Goal: Task Accomplishment & Management: Complete application form

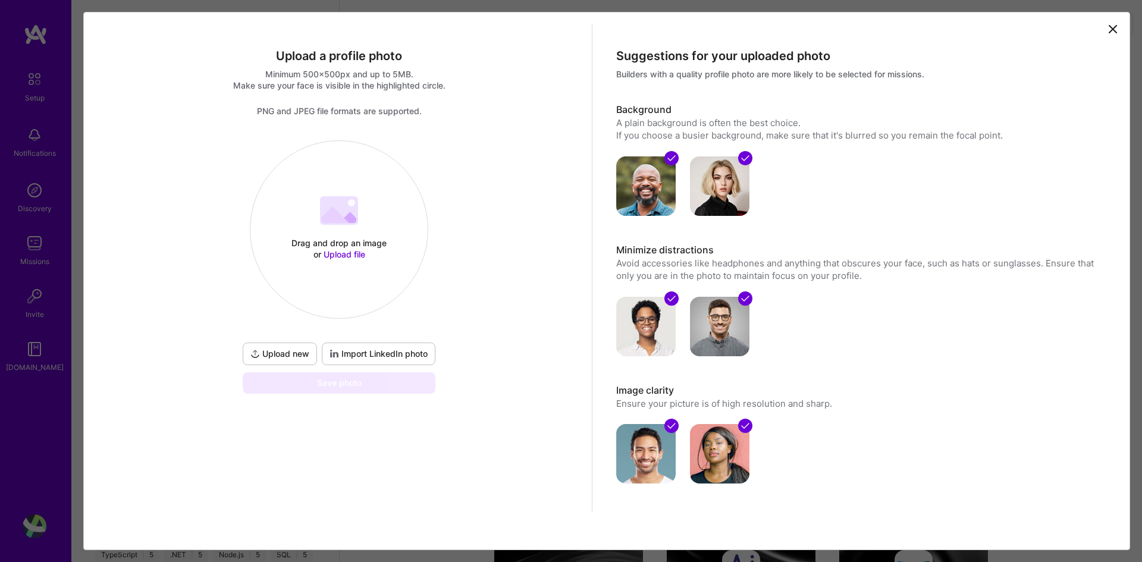
click at [900, 406] on p "Ensure your picture is of high resolution and sharp." at bounding box center [859, 403] width 487 height 12
click at [958, 359] on div "Suggestions for your uploaded photo Builders with a quality profile photo are m…" at bounding box center [859, 279] width 535 height 511
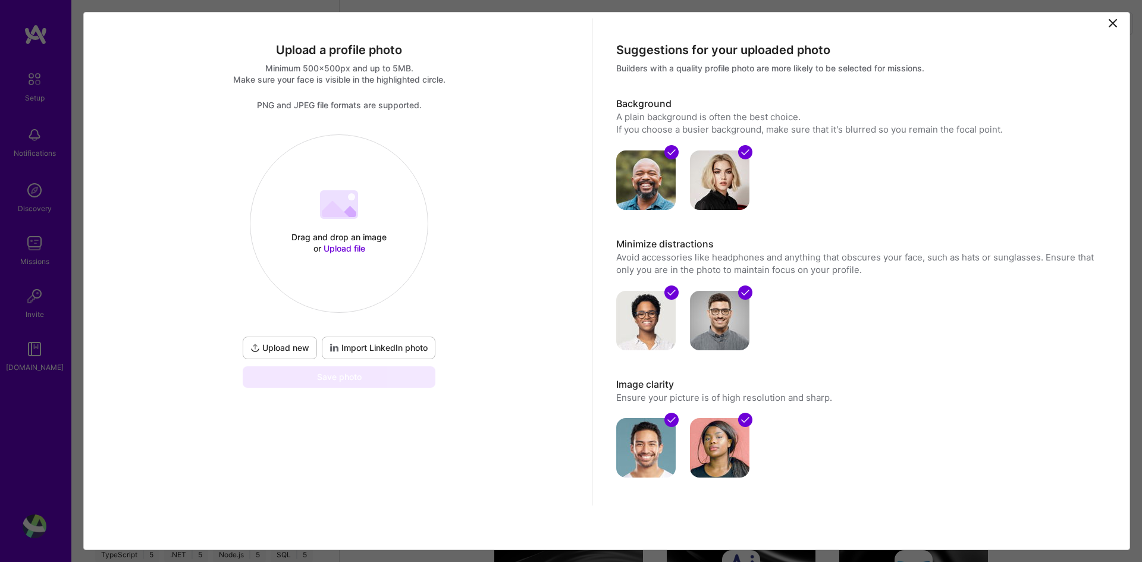
scroll to position [7, 0]
click at [891, 493] on div "Suggestions for your uploaded photo Builders with a quality profile photo are m…" at bounding box center [859, 272] width 535 height 511
click at [926, 434] on div at bounding box center [859, 440] width 487 height 74
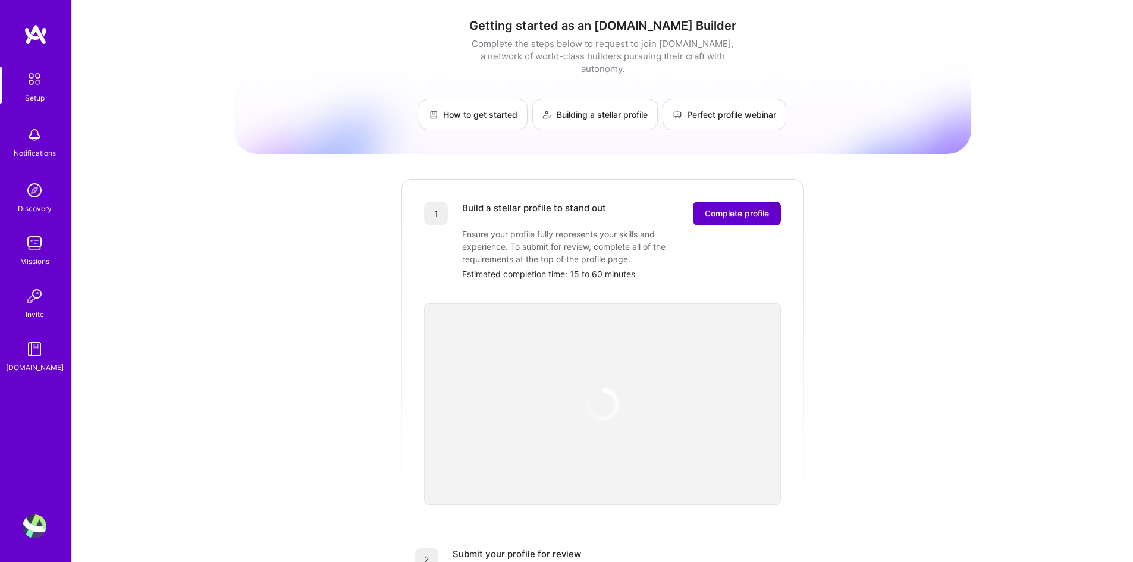
click at [757, 208] on span "Complete profile" at bounding box center [737, 214] width 64 height 12
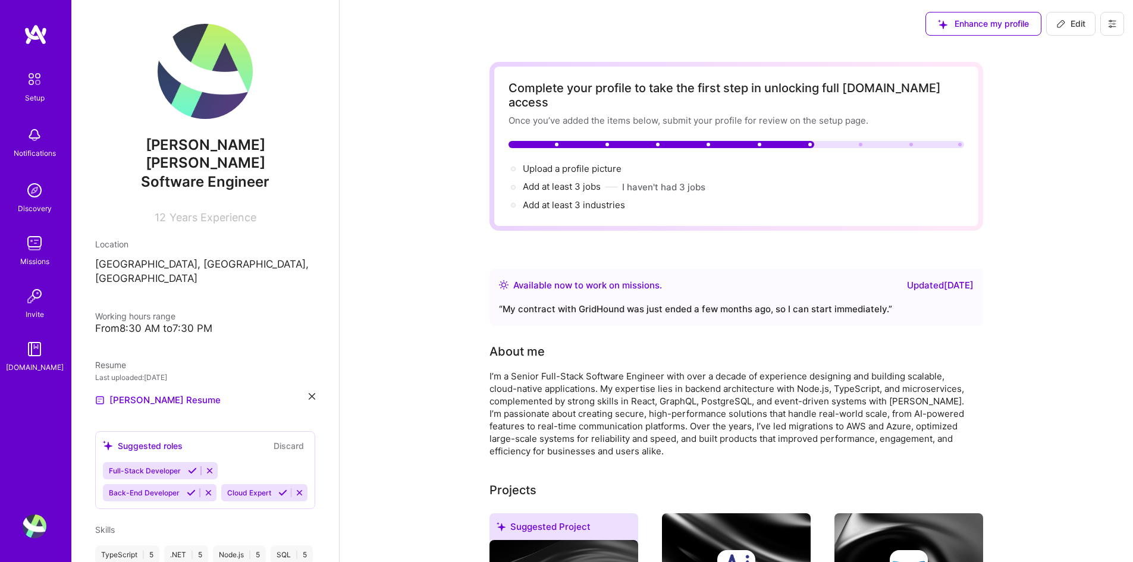
click at [1064, 18] on span "Edit" at bounding box center [1070, 24] width 29 height 12
select select "US"
select select "Right Now"
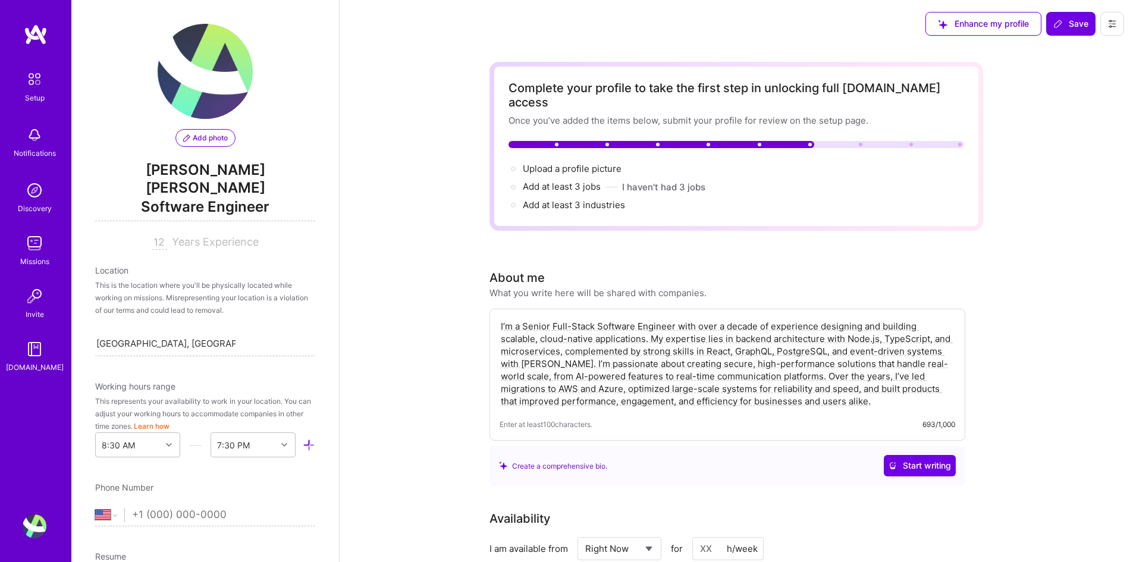
click at [212, 126] on div "Add photo" at bounding box center [205, 85] width 95 height 123
click at [203, 132] on button "Add photo" at bounding box center [205, 138] width 60 height 18
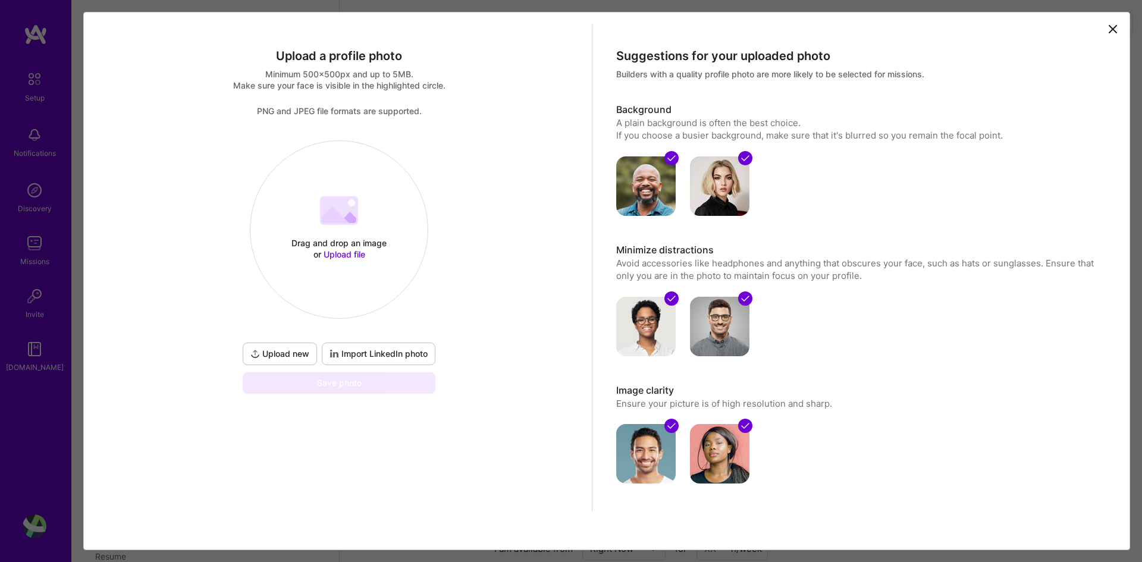
click at [287, 355] on span "Upload new" at bounding box center [279, 354] width 59 height 12
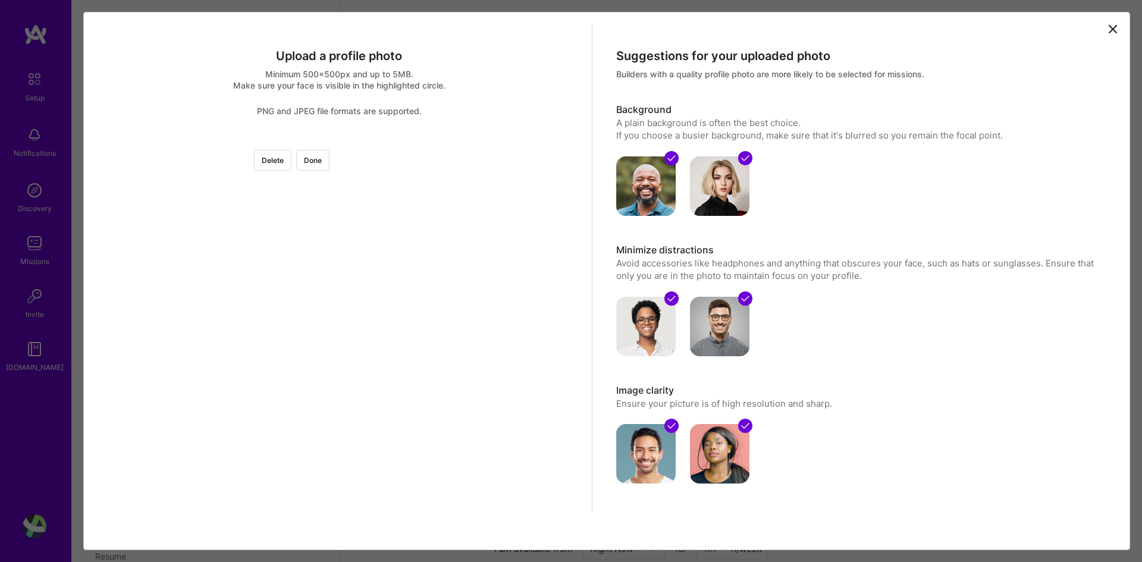
click at [401, 344] on div at bounding box center [473, 332] width 268 height 268
click at [404, 325] on div at bounding box center [473, 332] width 268 height 268
click at [404, 319] on div at bounding box center [473, 317] width 268 height 268
click at [412, 241] on div at bounding box center [473, 320] width 268 height 268
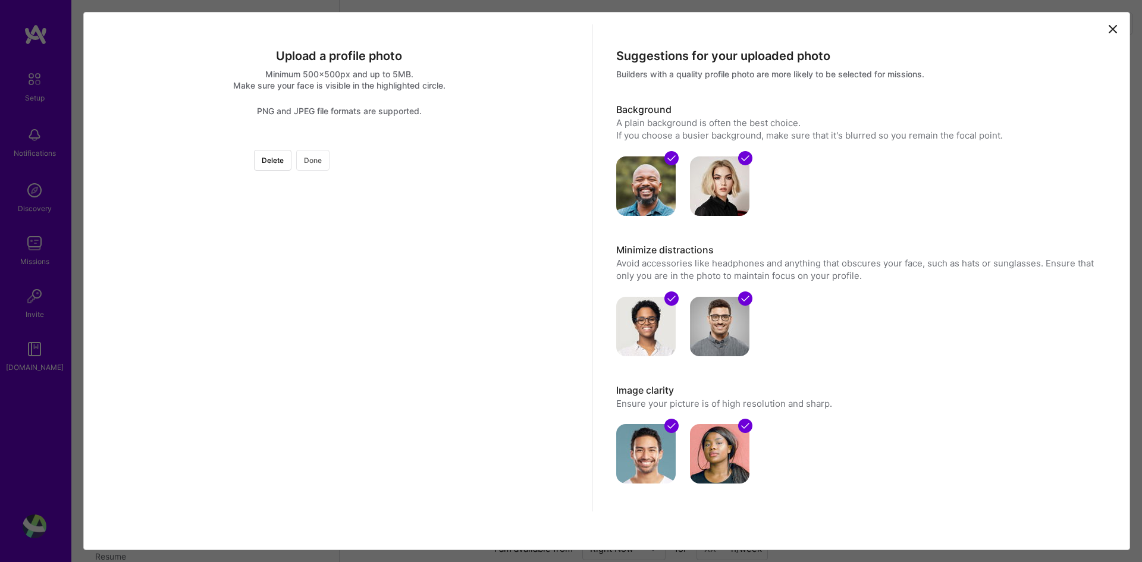
click at [330, 158] on button "Done" at bounding box center [312, 160] width 33 height 21
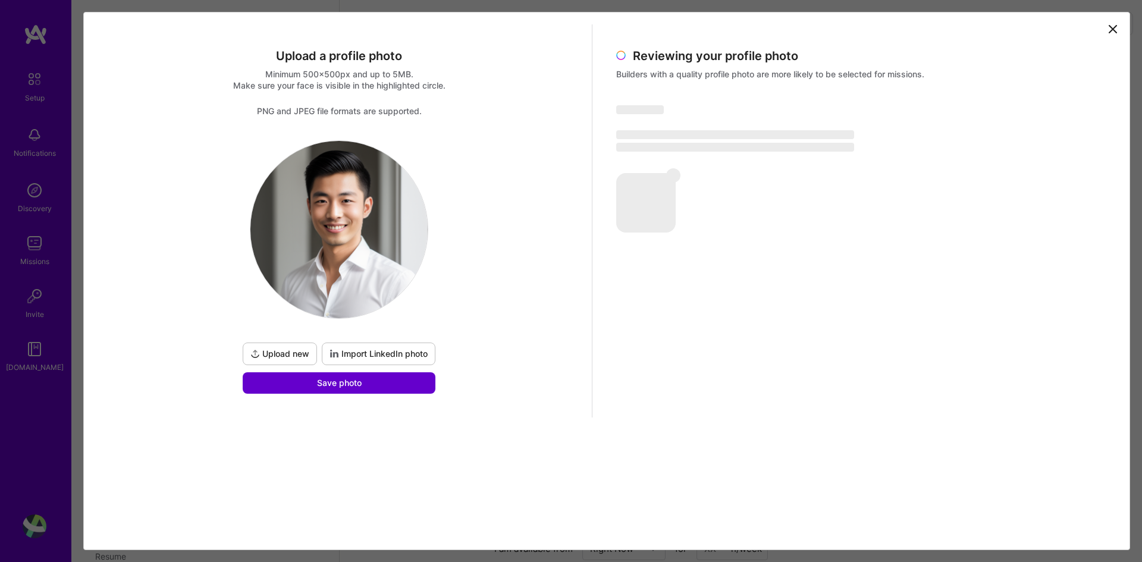
click at [359, 385] on span "Save photo" at bounding box center [339, 383] width 45 height 12
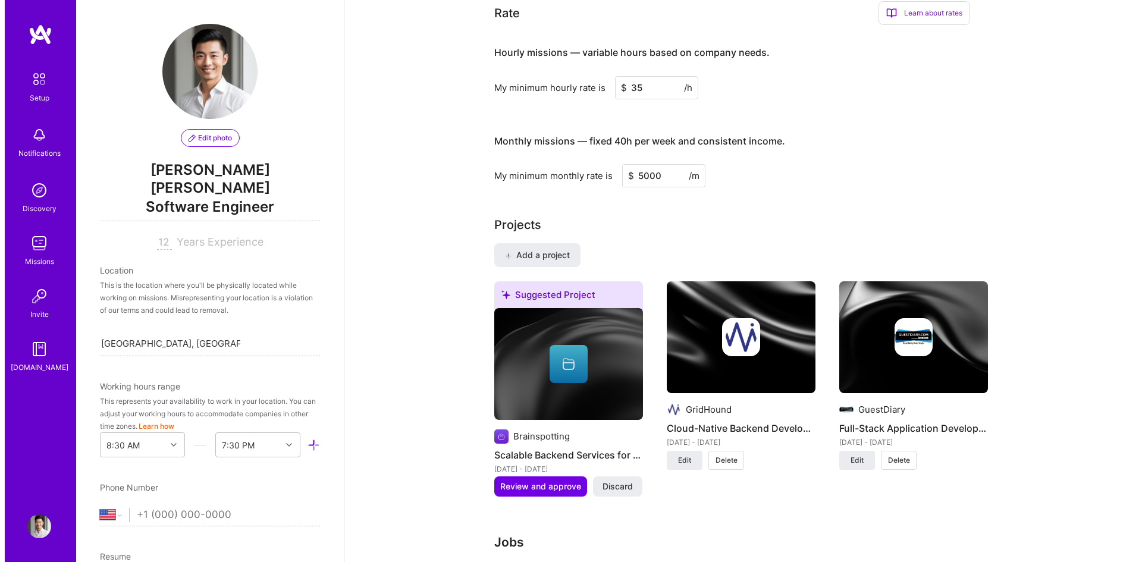
scroll to position [952, 0]
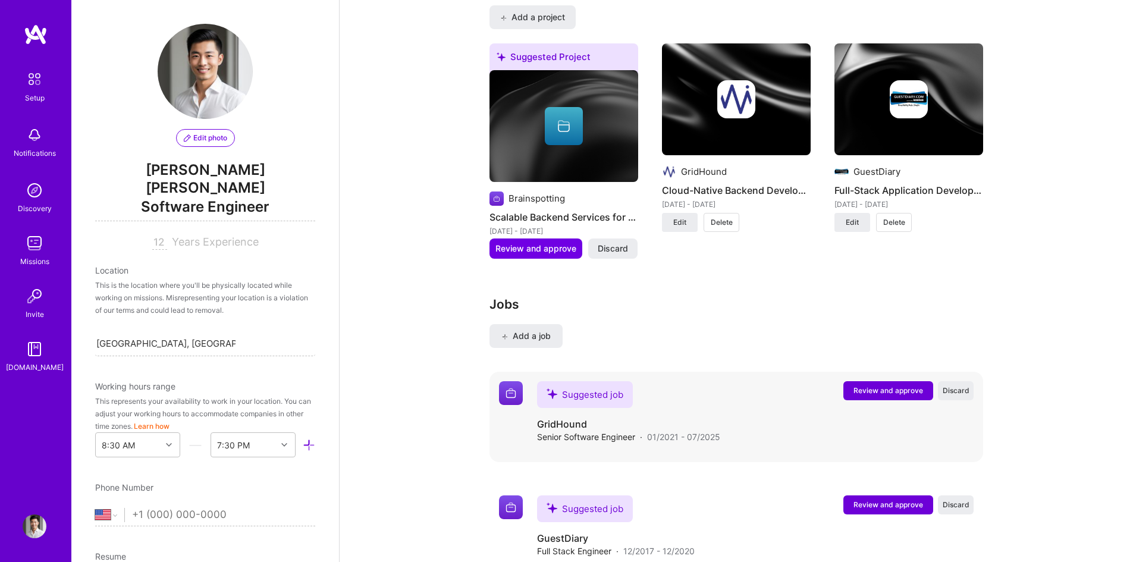
click at [904, 381] on button "Review and approve" at bounding box center [889, 390] width 90 height 19
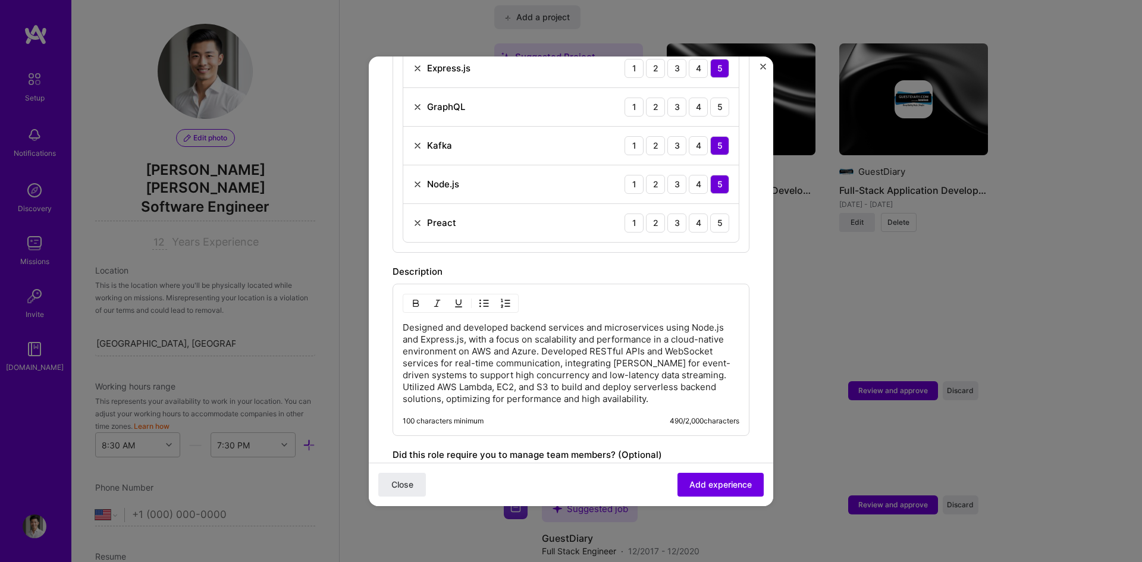
scroll to position [595, 0]
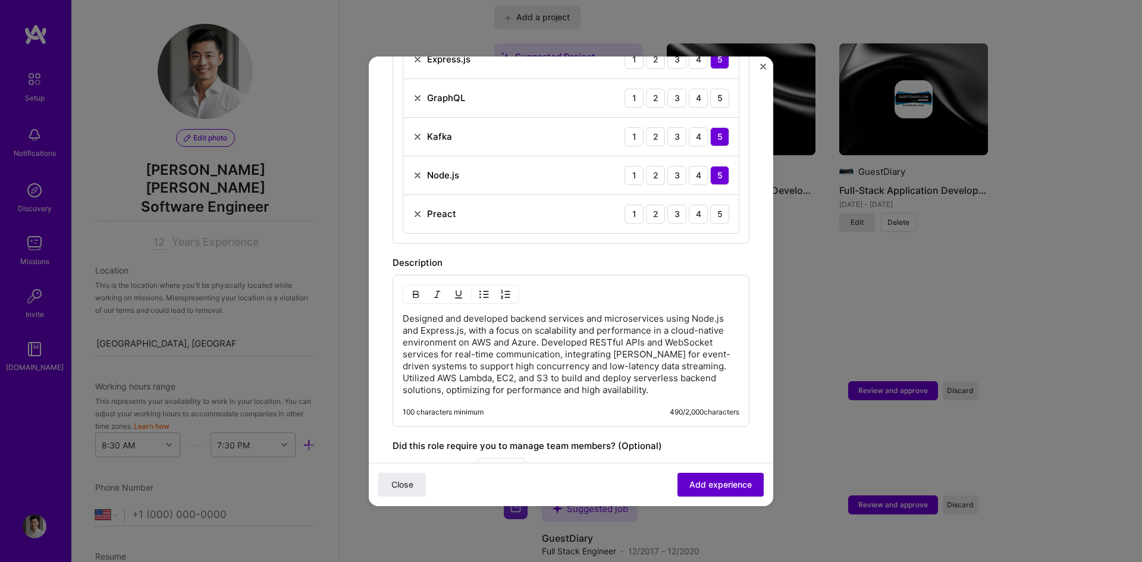
click at [714, 481] on span "Add experience" at bounding box center [720, 484] width 62 height 12
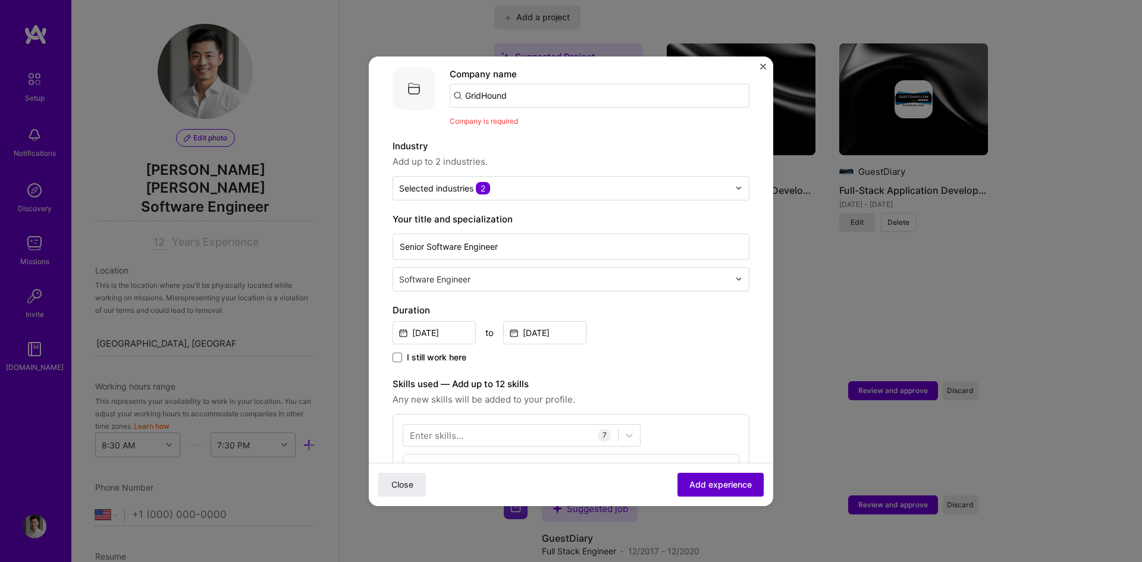
scroll to position [119, 0]
click at [516, 87] on input "GridHound" at bounding box center [600, 98] width 300 height 24
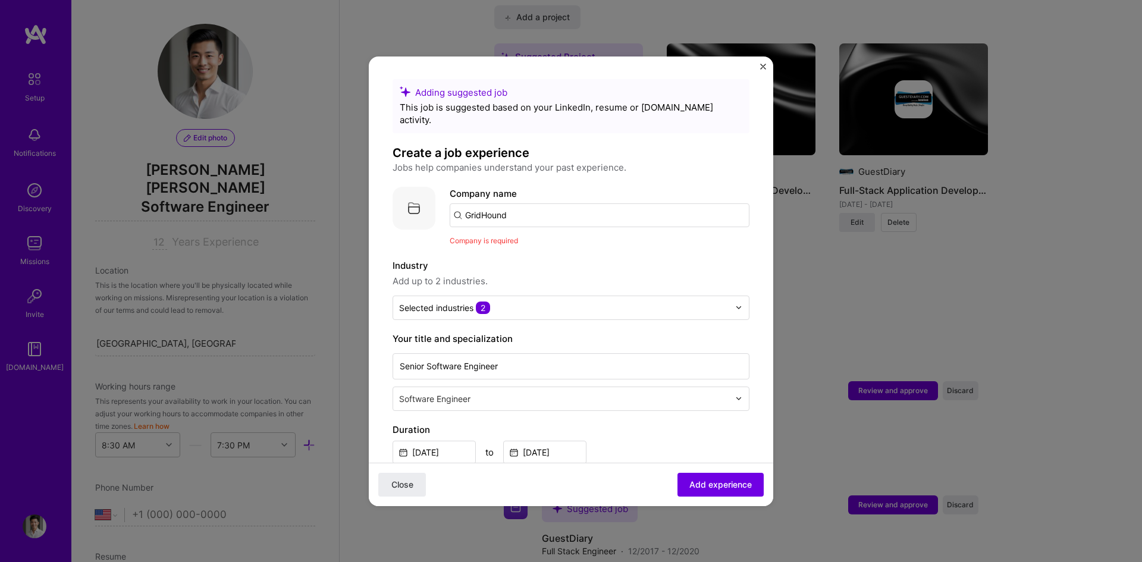
scroll to position [0, 0]
drag, startPoint x: 491, startPoint y: 196, endPoint x: 467, endPoint y: 205, distance: 25.4
click at [467, 205] on input "GridHound" at bounding box center [600, 217] width 300 height 24
click at [507, 206] on input "text" at bounding box center [600, 217] width 300 height 24
click at [457, 205] on input "text" at bounding box center [600, 217] width 300 height 24
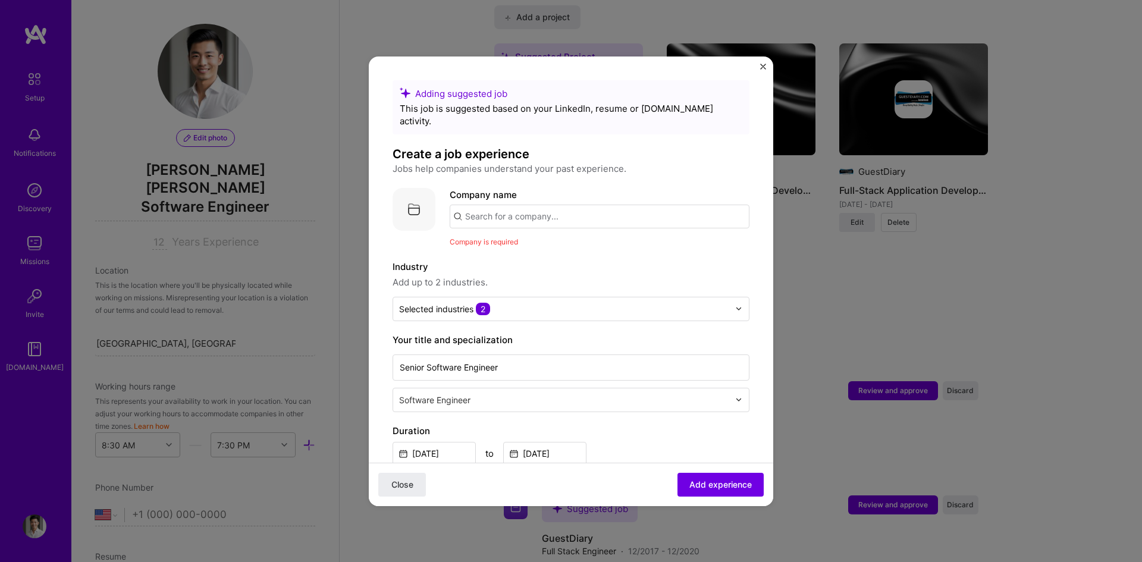
click at [469, 205] on input "text" at bounding box center [600, 217] width 300 height 24
paste input "GridHound"
click at [521, 252] on span "gridhound.de" at bounding box center [514, 257] width 58 height 10
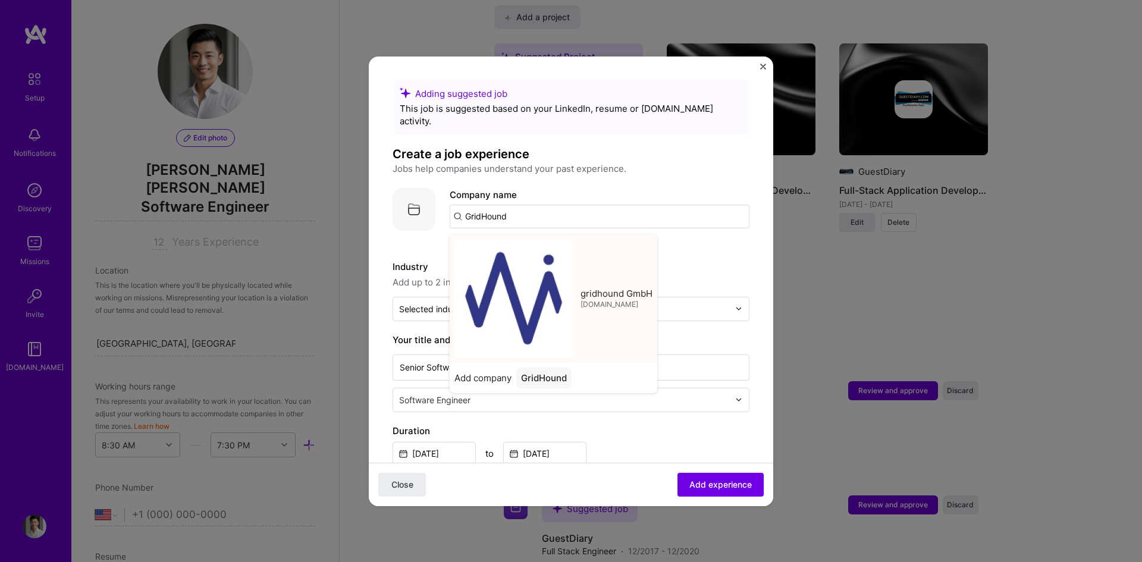
type input "gridhound GmbH"
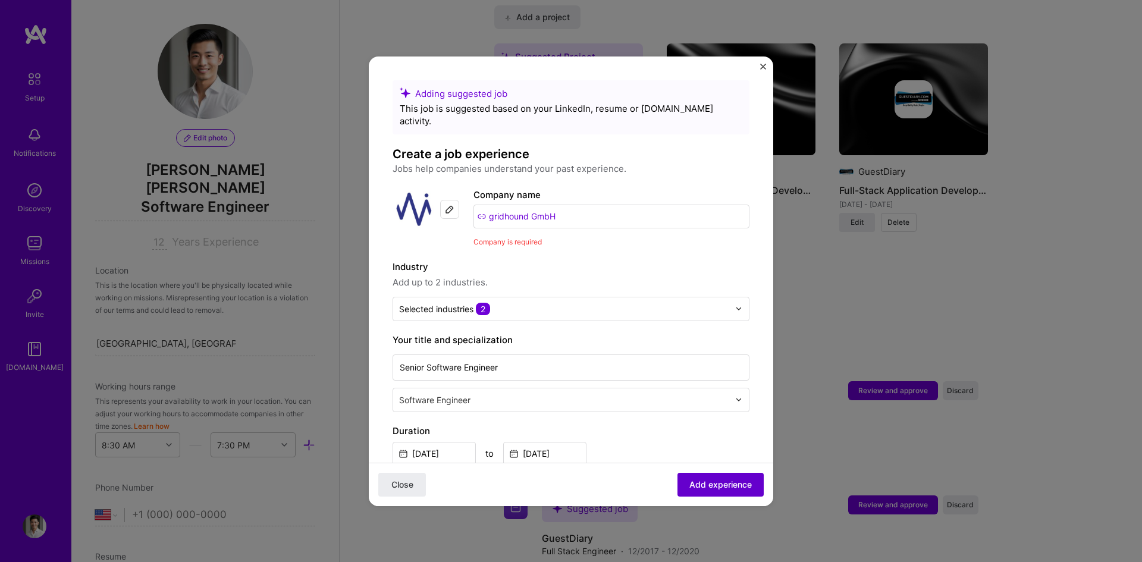
click at [726, 482] on span "Add experience" at bounding box center [720, 484] width 62 height 12
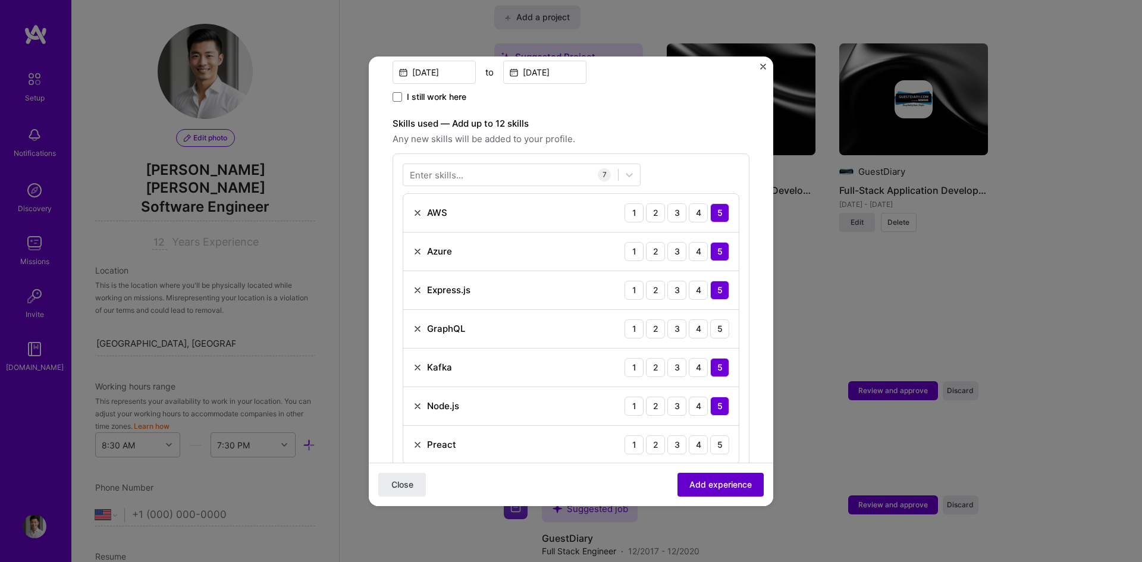
scroll to position [412, 0]
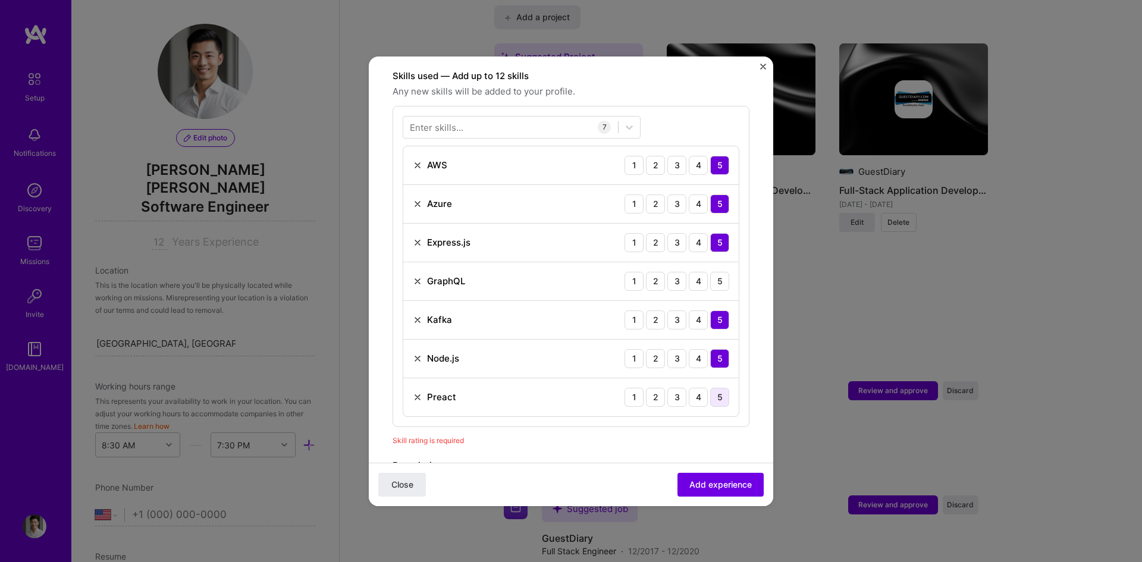
click at [710, 388] on div "5" at bounding box center [719, 397] width 19 height 19
click at [710, 272] on div "5" at bounding box center [719, 281] width 19 height 19
click at [718, 477] on button "Add experience" at bounding box center [721, 484] width 86 height 24
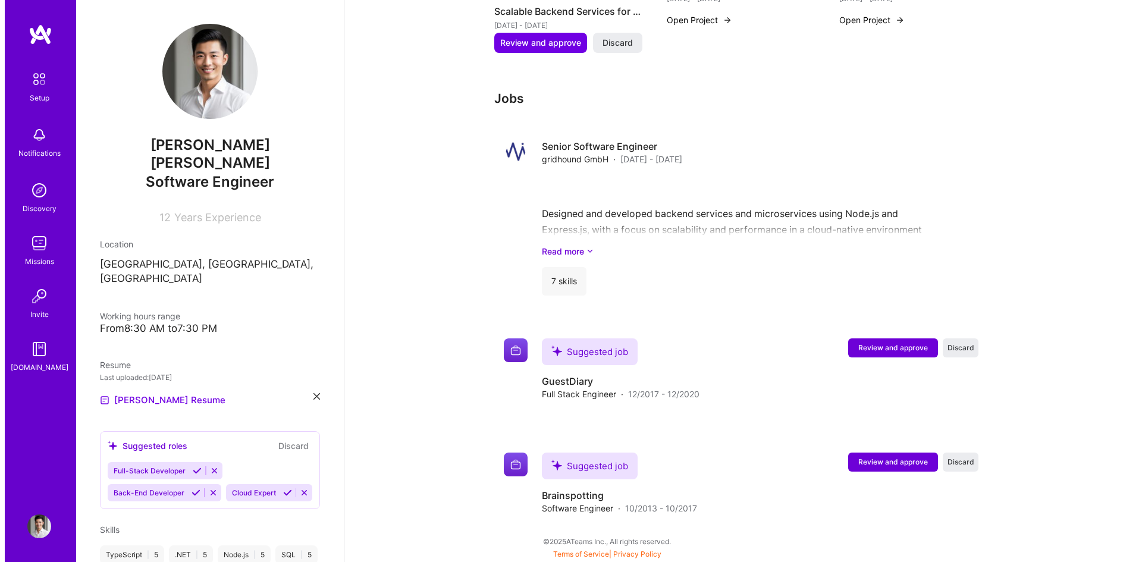
scroll to position [643, 0]
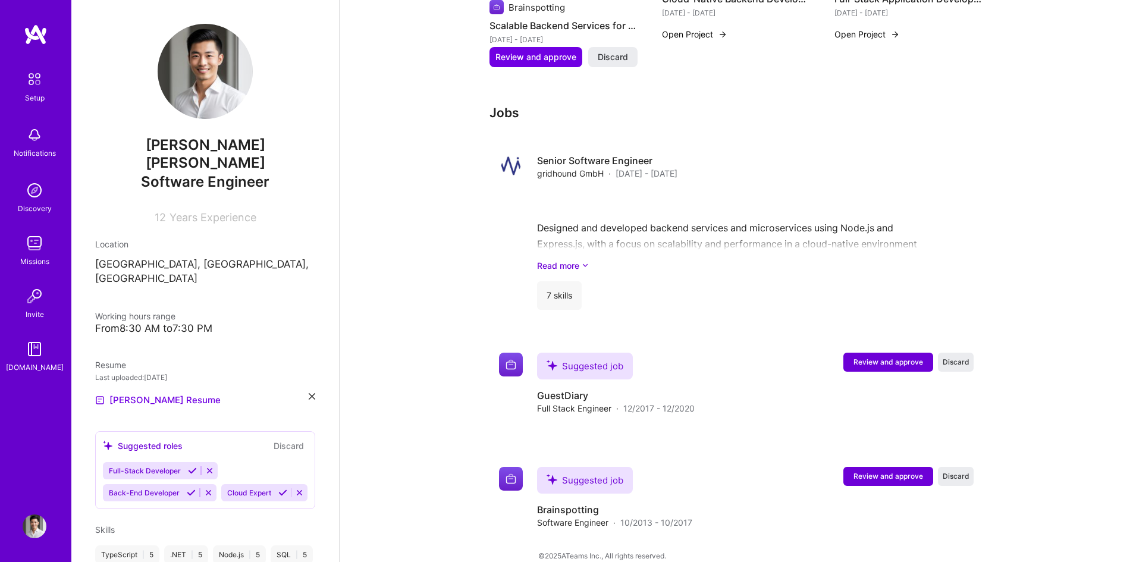
click at [892, 357] on span "Review and approve" at bounding box center [889, 362] width 70 height 10
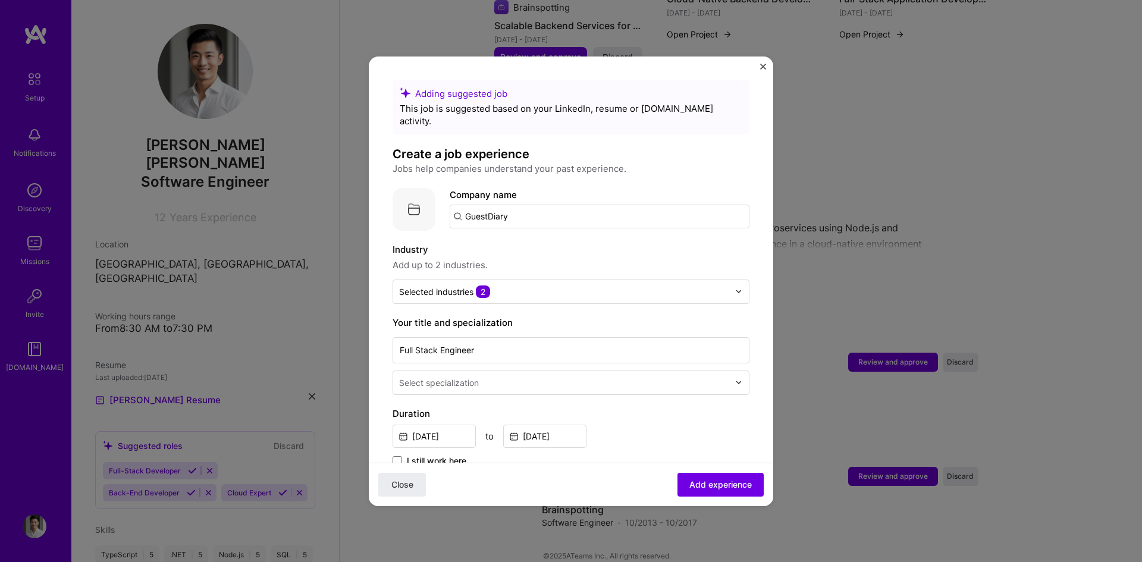
click at [546, 207] on input "GuestDiary" at bounding box center [600, 217] width 300 height 24
click at [678, 474] on button "Add experience" at bounding box center [721, 484] width 86 height 24
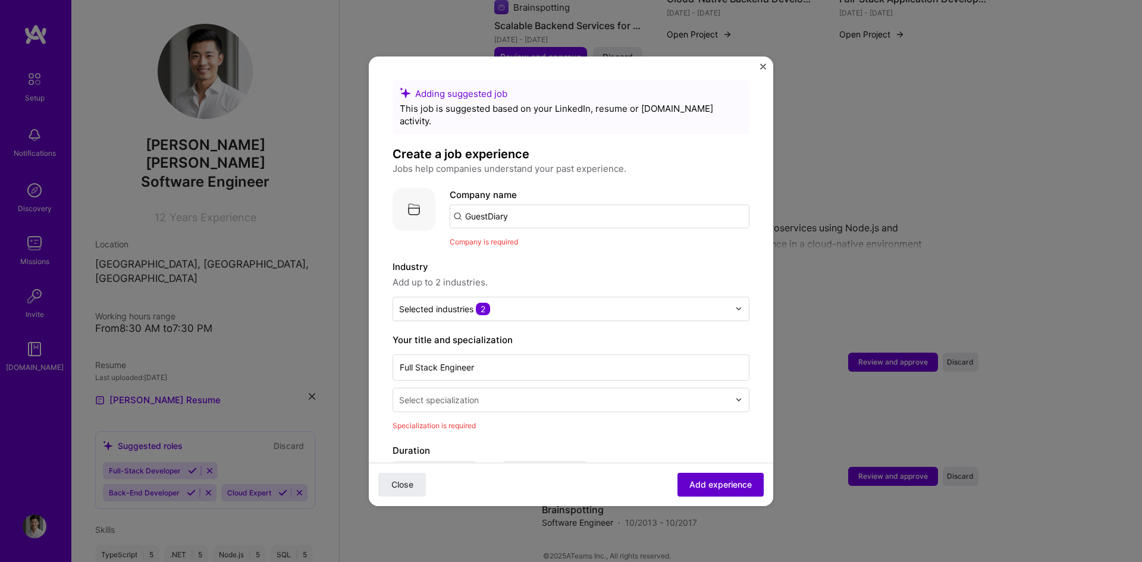
scroll to position [119, 0]
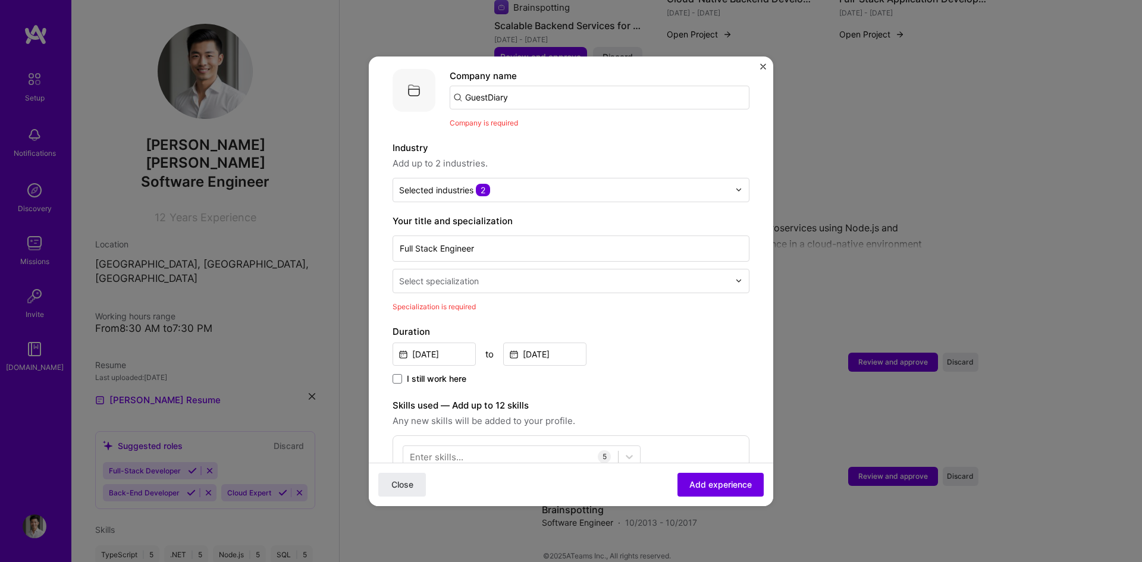
click at [432, 275] on div "Select specialization" at bounding box center [439, 281] width 80 height 12
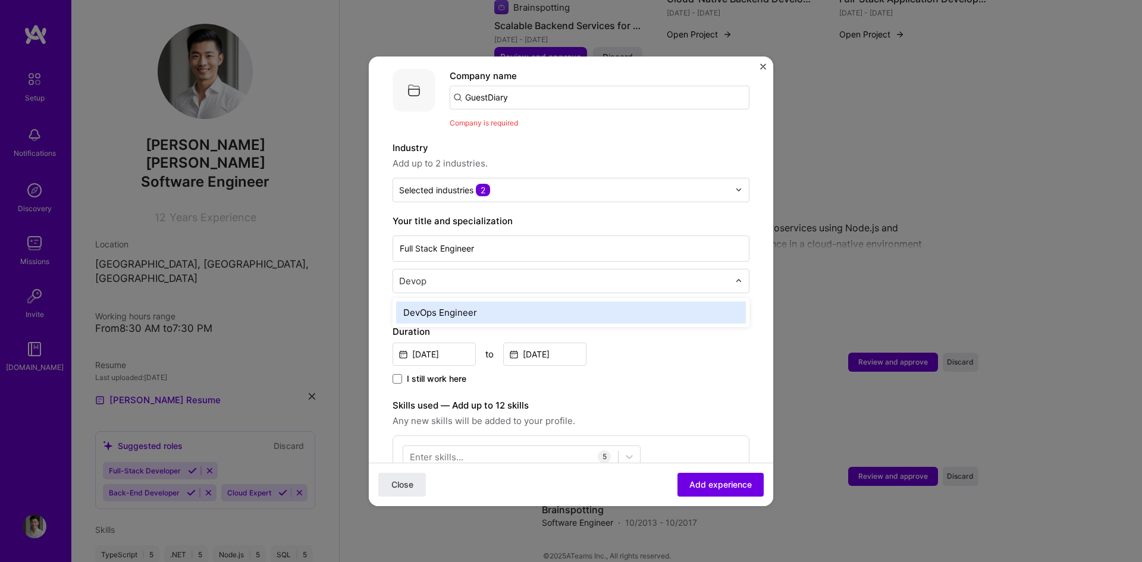
type input "Devops"
click at [501, 302] on div "DevOps Engineer" at bounding box center [571, 313] width 350 height 22
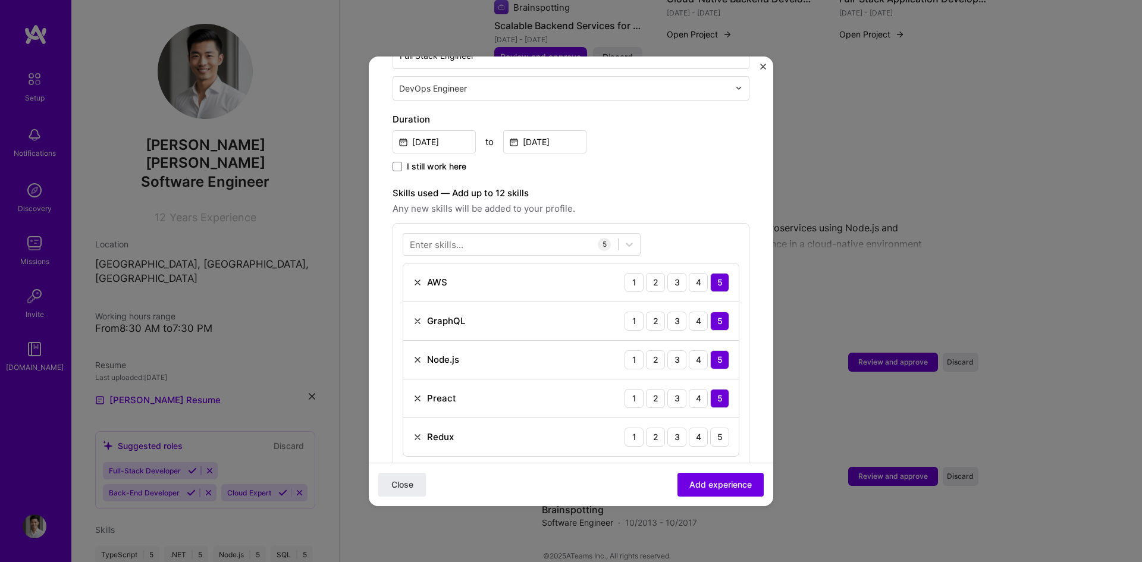
scroll to position [357, 0]
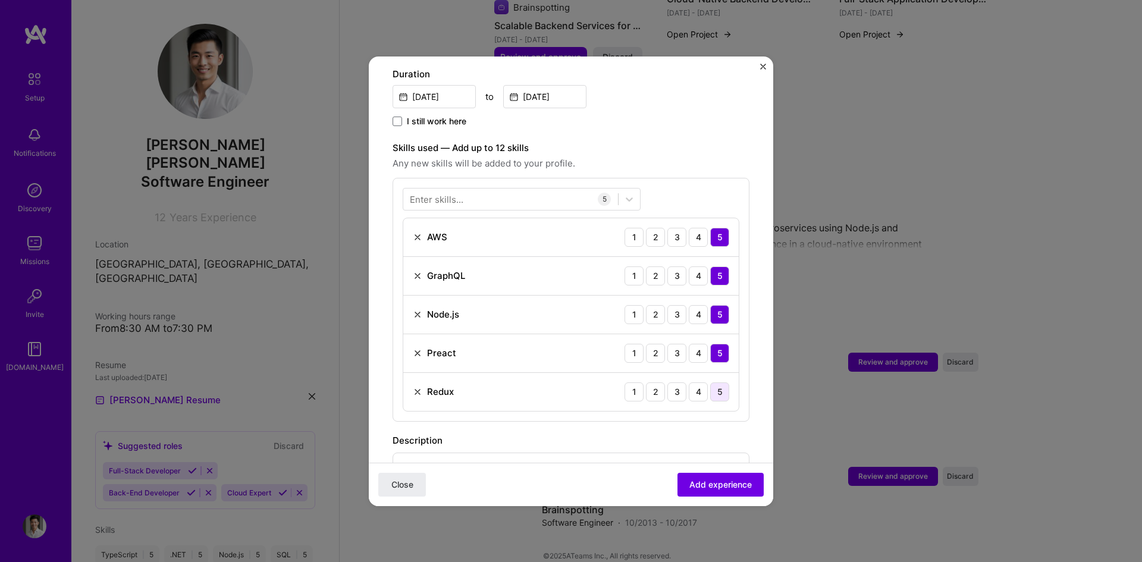
click at [716, 382] on div "5" at bounding box center [719, 391] width 19 height 19
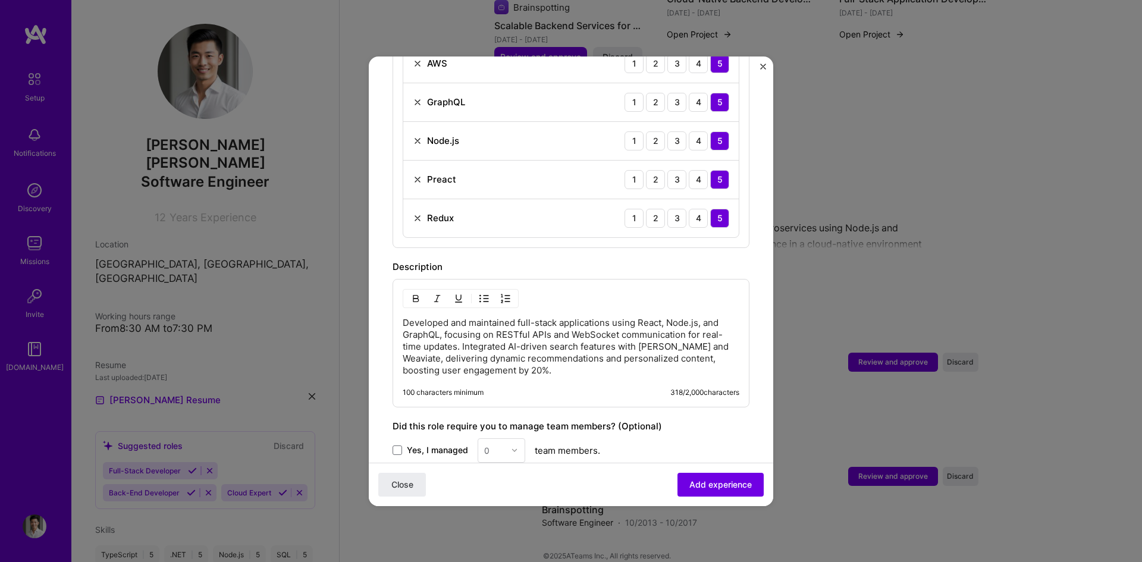
scroll to position [535, 0]
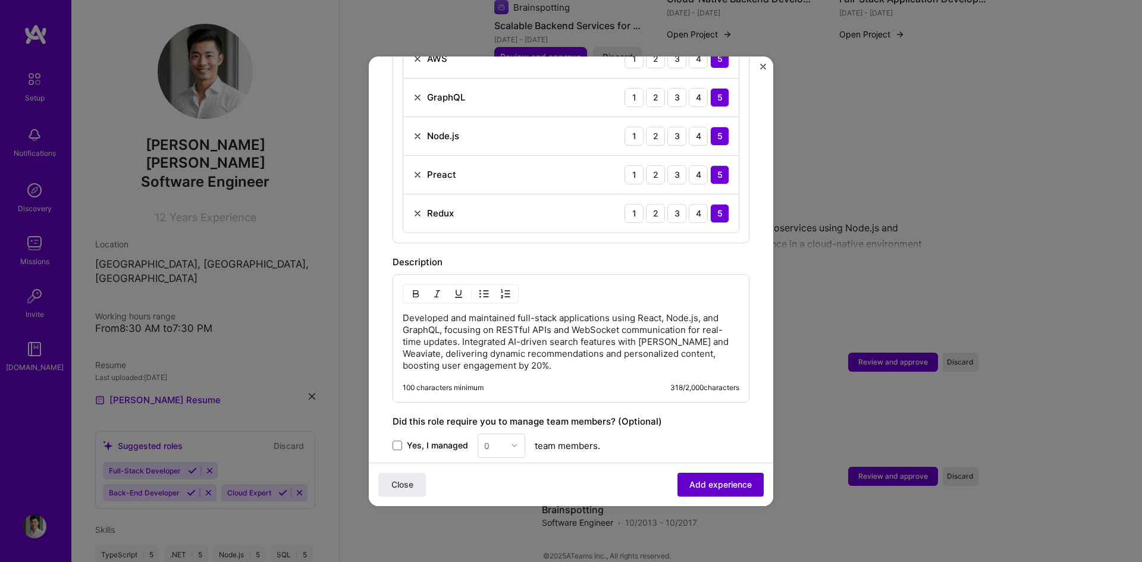
click at [695, 484] on span "Add experience" at bounding box center [720, 484] width 62 height 12
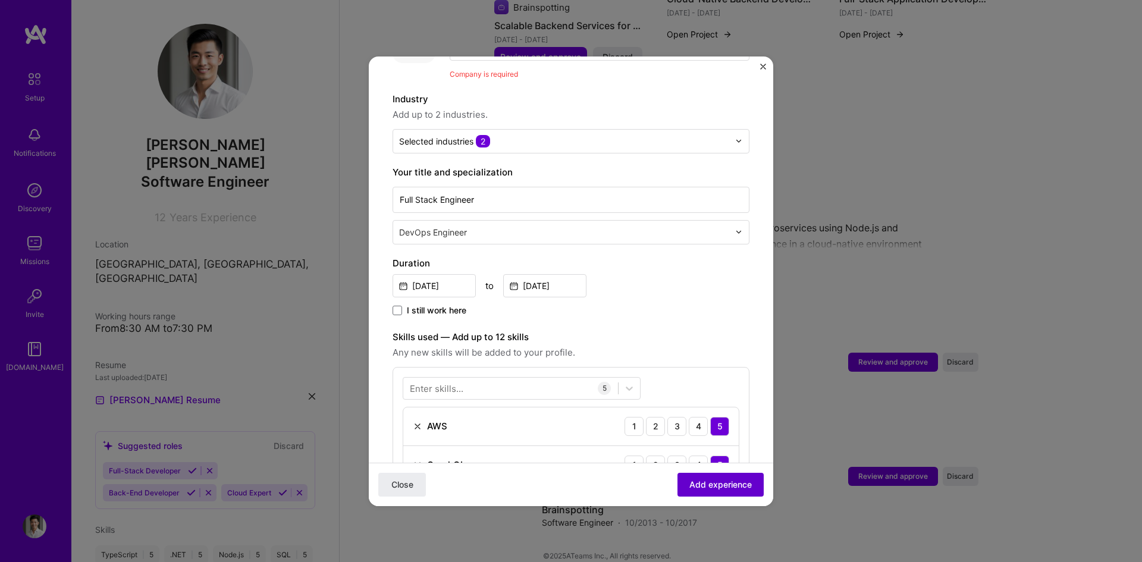
scroll to position [119, 0]
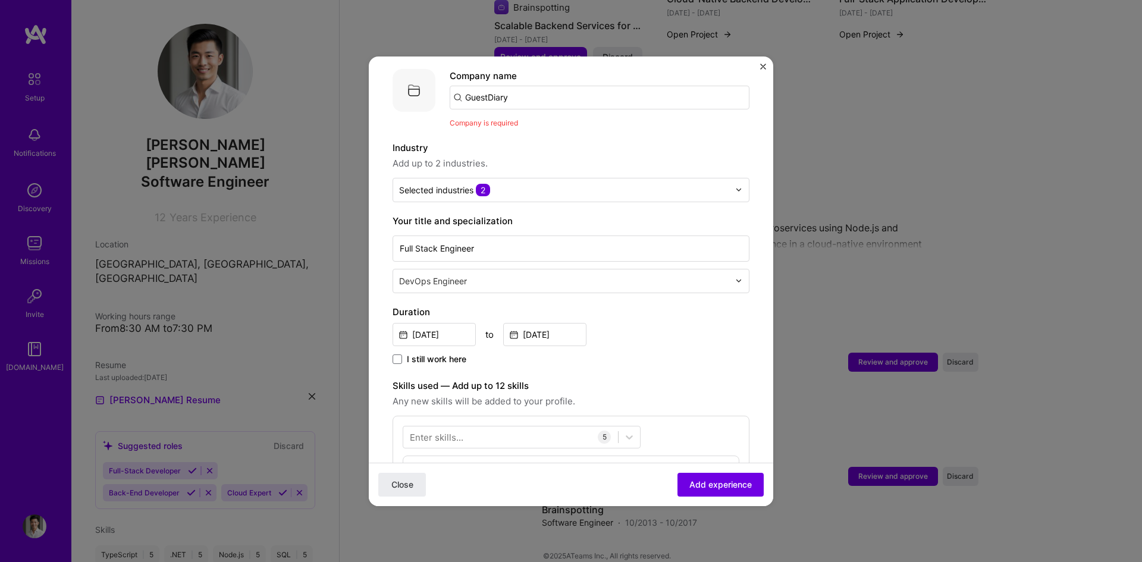
click at [533, 93] on input "GuestDiary" at bounding box center [600, 98] width 300 height 24
click at [533, 117] on div "Company is required" at bounding box center [600, 123] width 300 height 12
click at [493, 86] on input "text" at bounding box center [600, 98] width 300 height 24
paste input "GuestDiary"
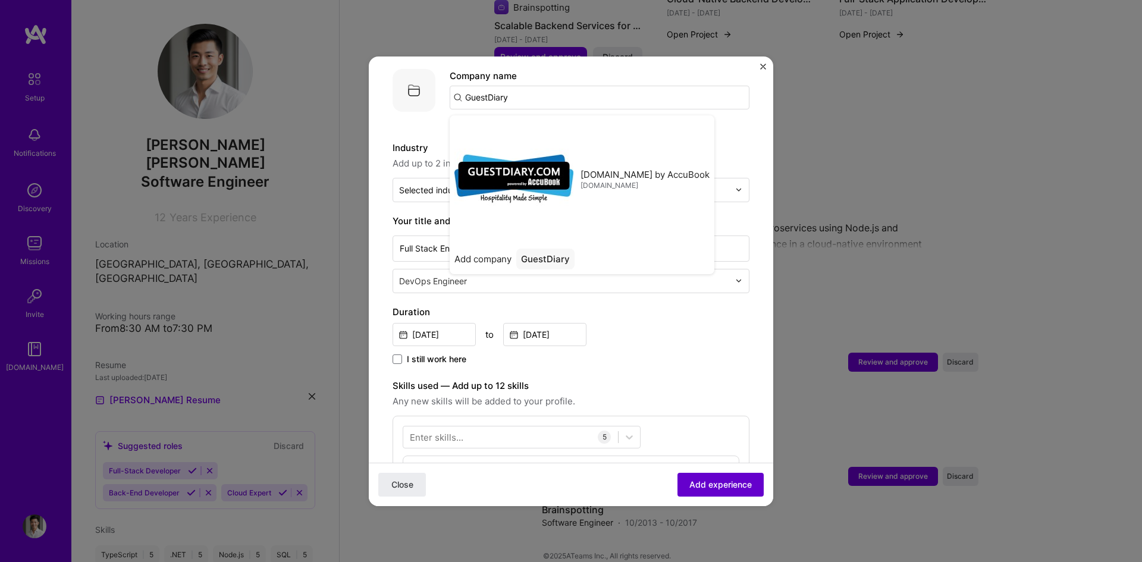
type input "GuestDiary"
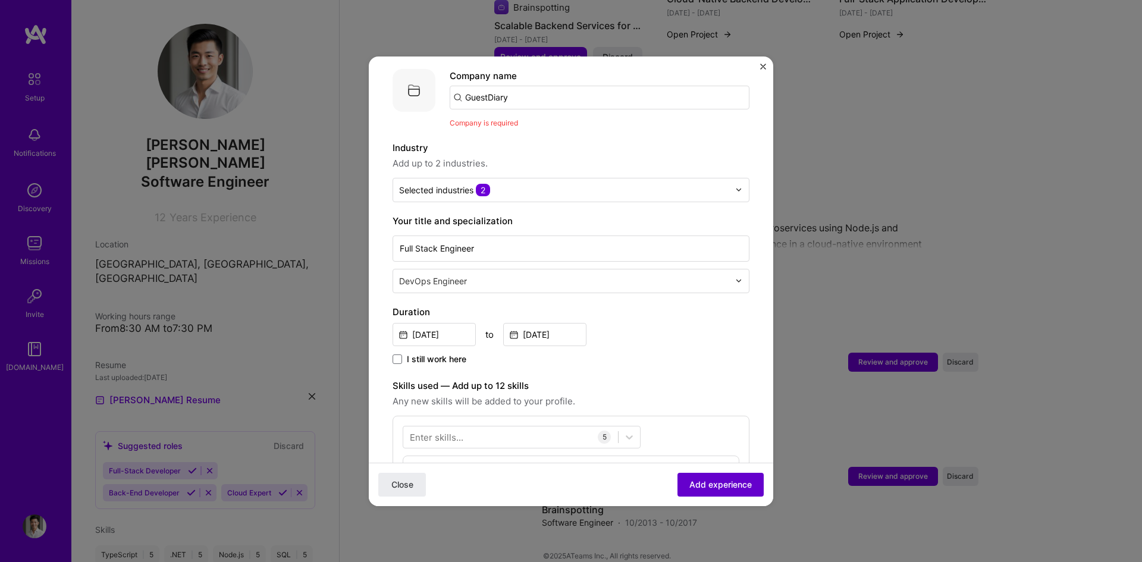
click at [700, 482] on span "Add experience" at bounding box center [720, 484] width 62 height 12
drag, startPoint x: 538, startPoint y: 89, endPoint x: 452, endPoint y: 79, distance: 87.4
click at [452, 86] on input "GuestDiary" at bounding box center [600, 98] width 300 height 24
click at [480, 86] on input "text" at bounding box center [600, 98] width 300 height 24
click at [481, 86] on input "text" at bounding box center [600, 98] width 300 height 24
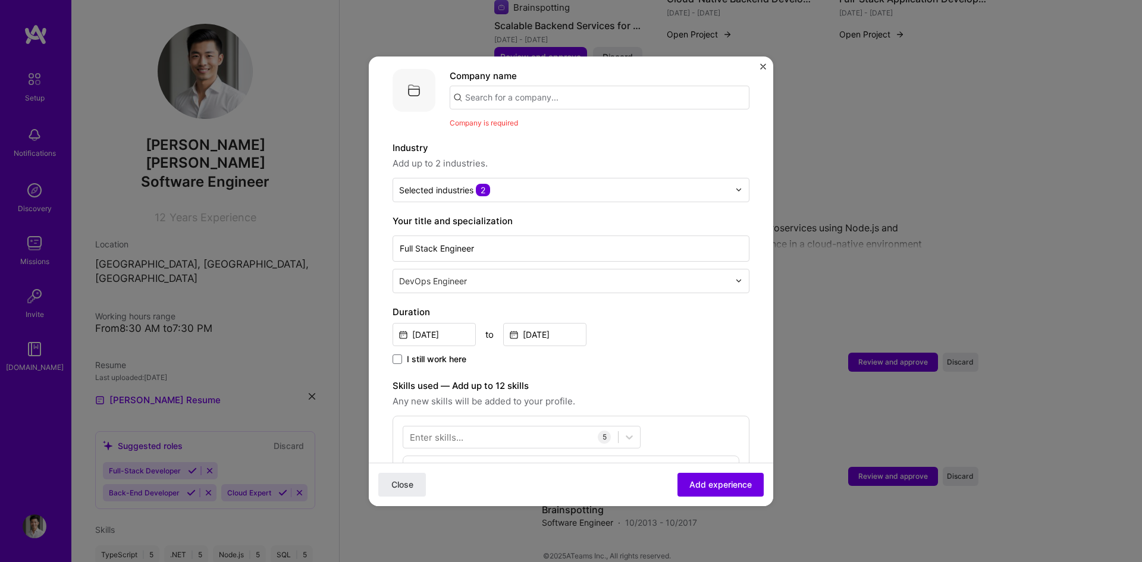
click at [478, 118] on span "Company is required" at bounding box center [484, 122] width 68 height 9
click at [479, 123] on div "Adding suggested job This job is suggested based on your LinkedIn, resume or A.…" at bounding box center [571, 485] width 357 height 1048
click at [511, 184] on input "text" at bounding box center [564, 190] width 330 height 12
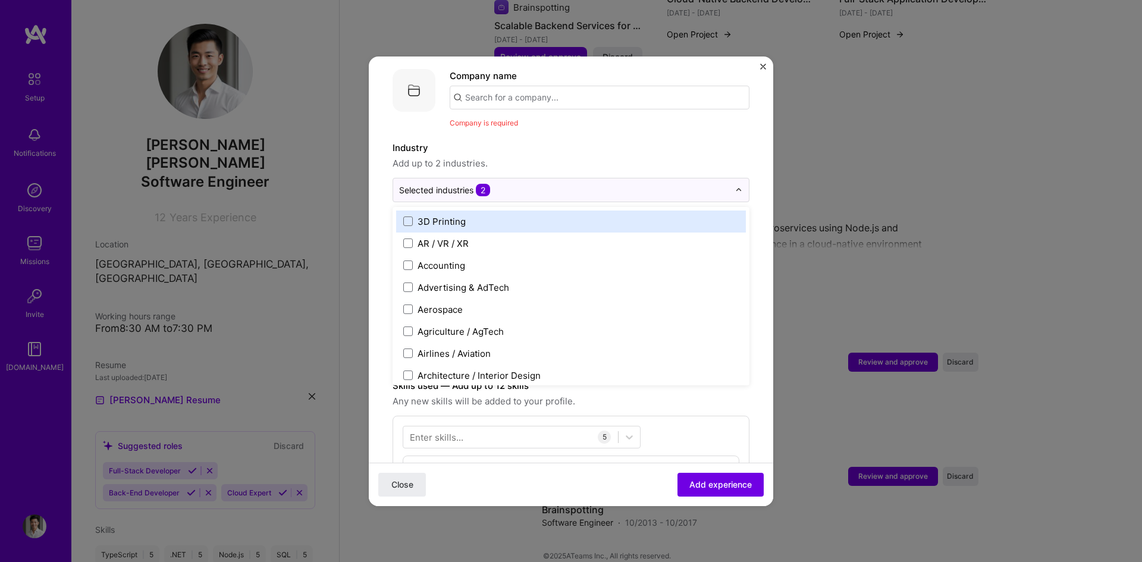
click at [544, 87] on input "text" at bounding box center [600, 98] width 300 height 24
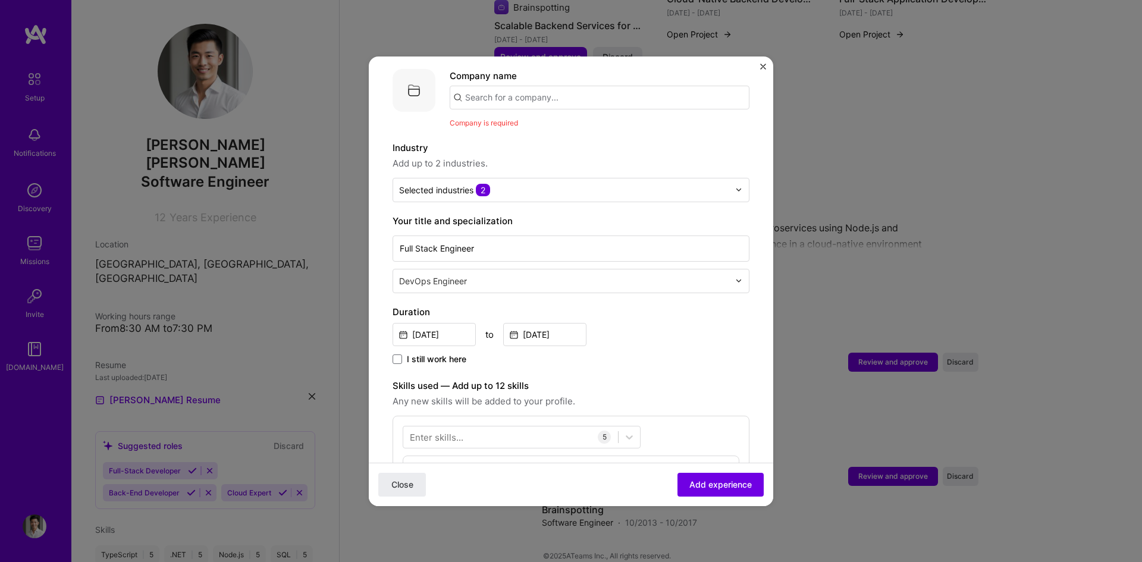
type input "2"
paste input "GuestDiary"
click at [519, 121] on span "GuestDiary.com by AccuBook" at bounding box center [549, 127] width 129 height 12
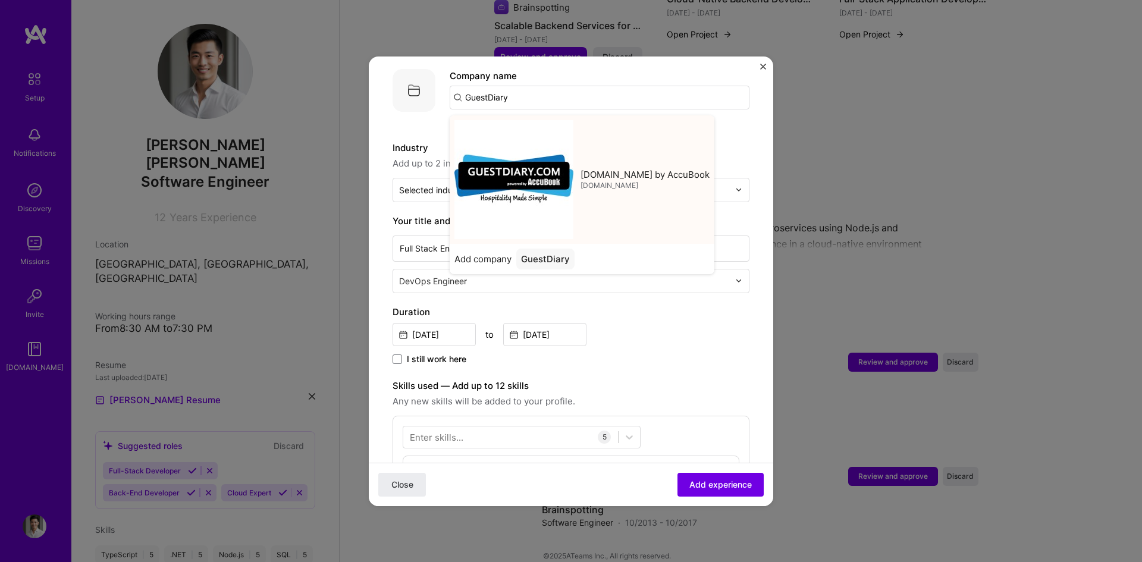
type input "GuestDiary.com by AccuBook"
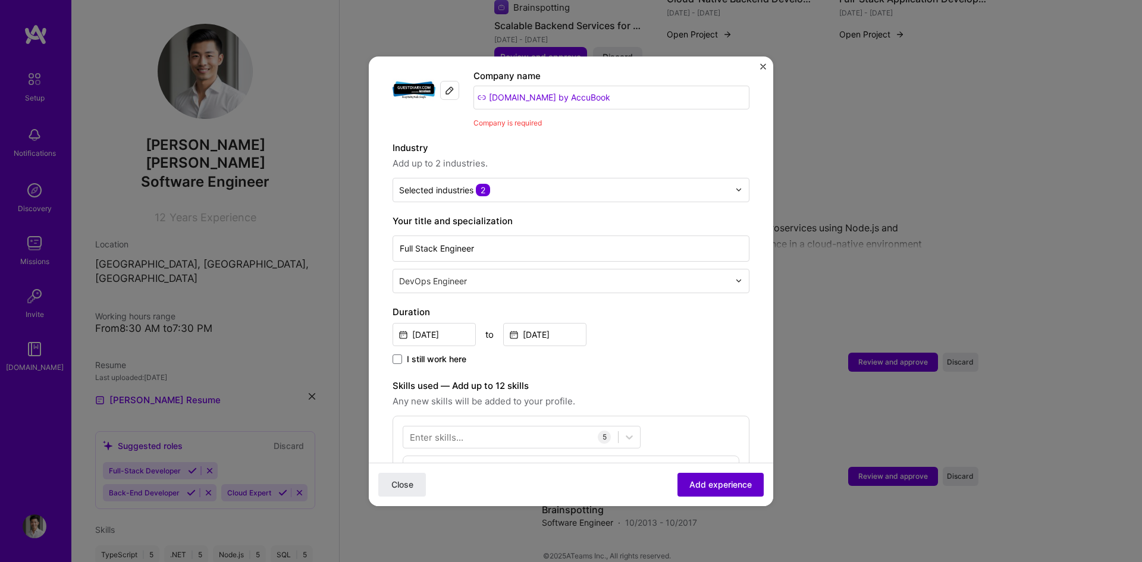
click at [720, 484] on span "Add experience" at bounding box center [720, 484] width 62 height 12
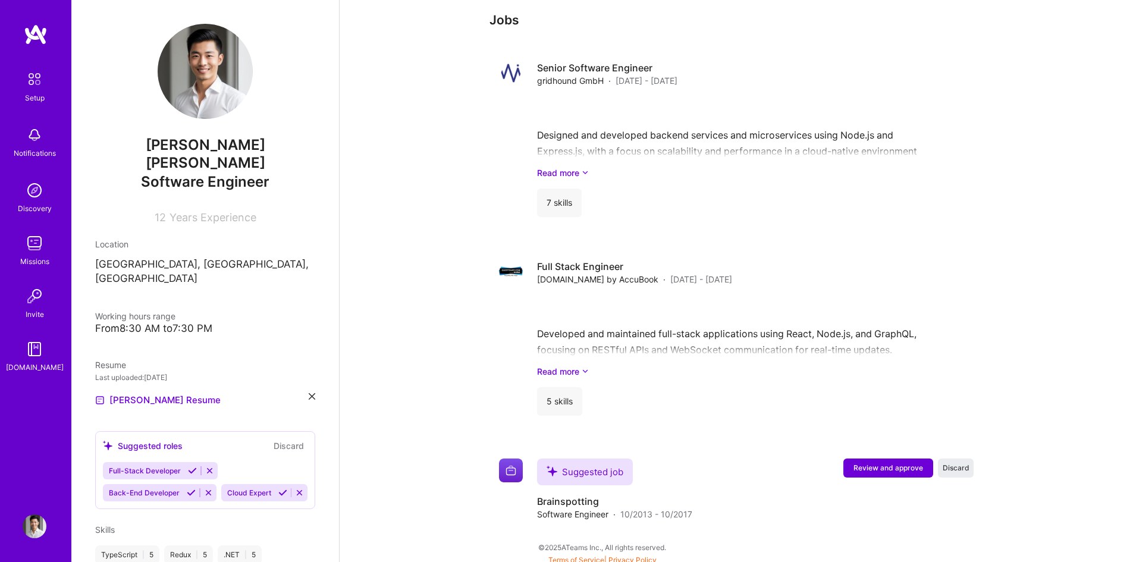
scroll to position [728, 0]
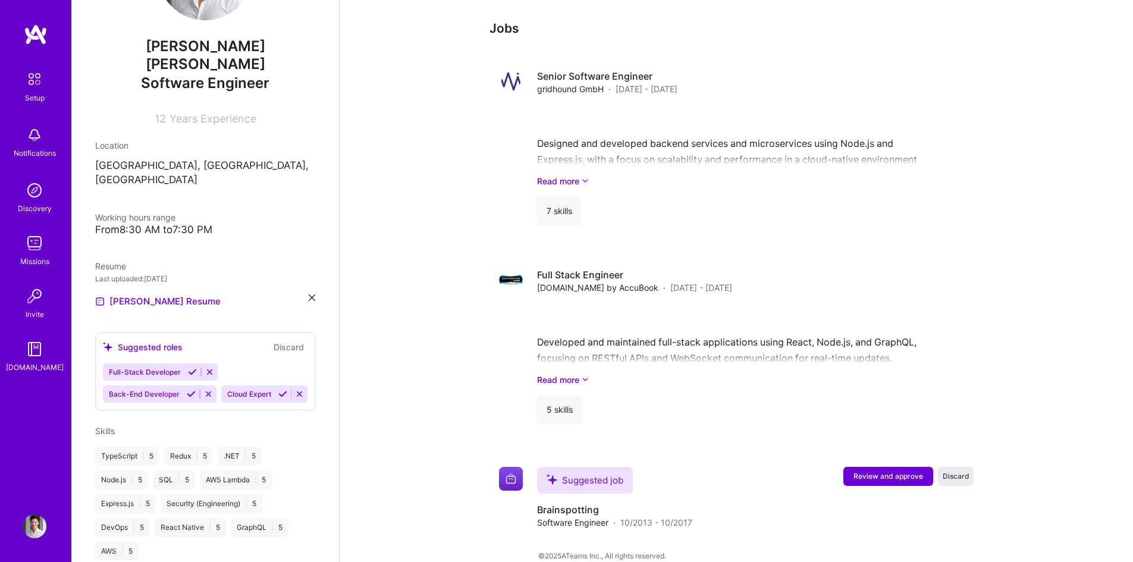
click at [328, 222] on div "Tudor Baciu Software Engineer 12 Years Experience Location Doljești, Neamț Coun…" at bounding box center [205, 281] width 268 height 562
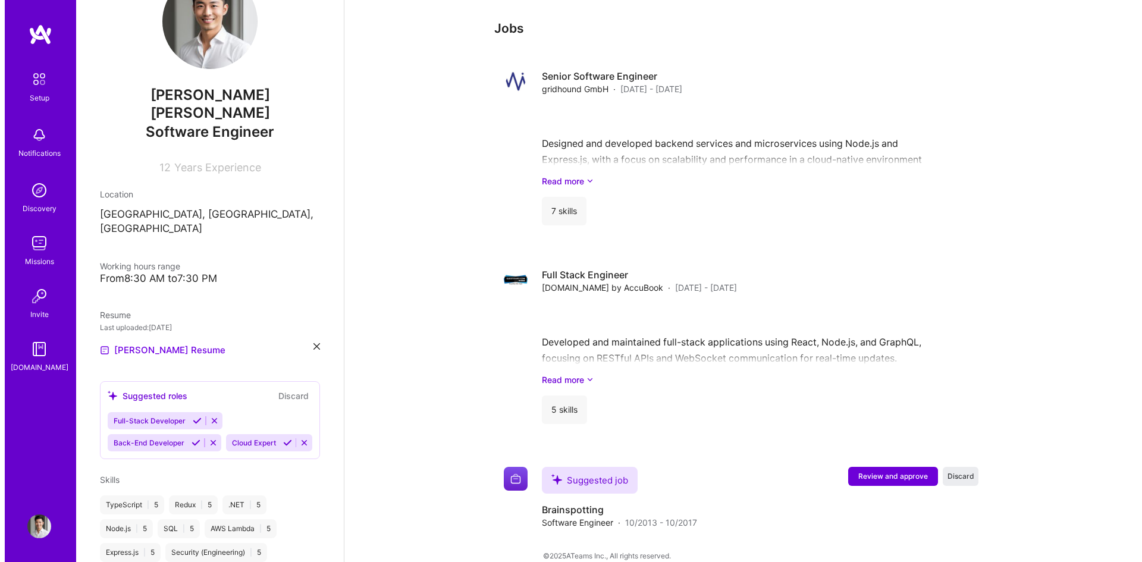
scroll to position [0, 0]
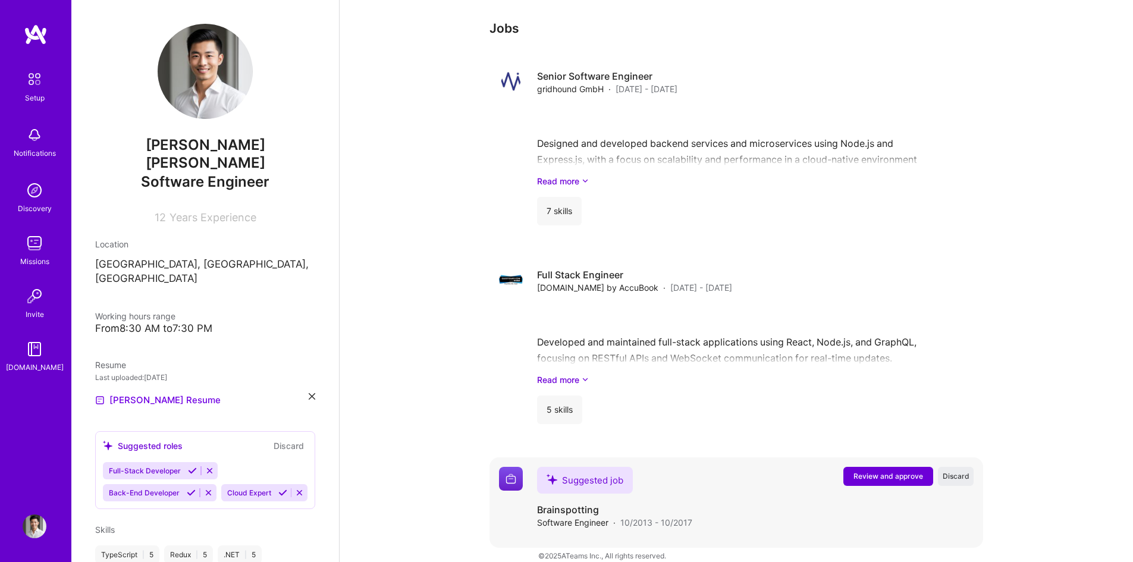
click at [889, 471] on span "Review and approve" at bounding box center [889, 476] width 70 height 10
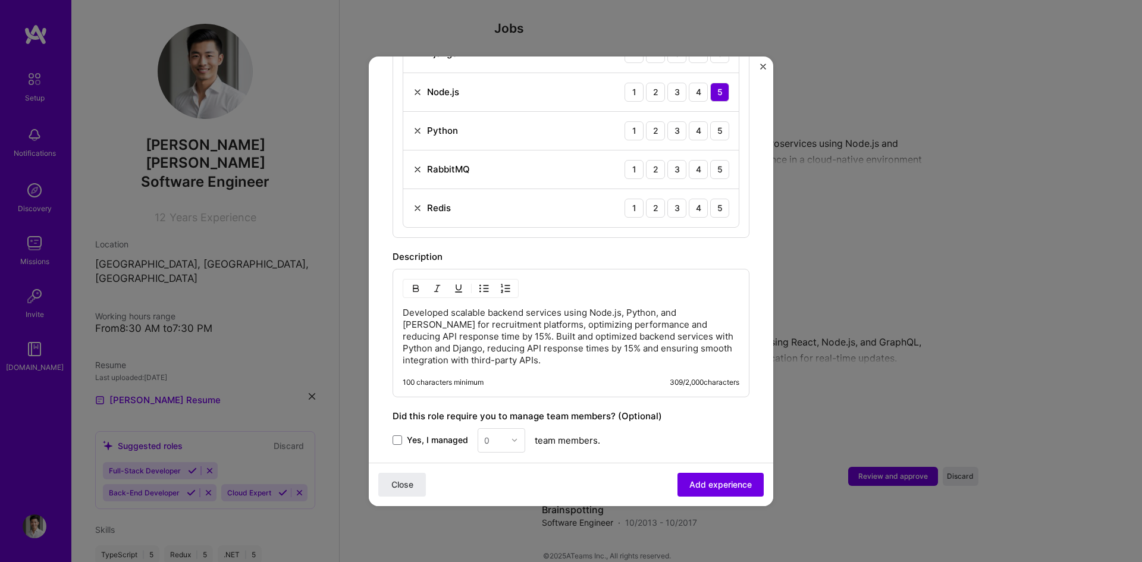
scroll to position [416, 0]
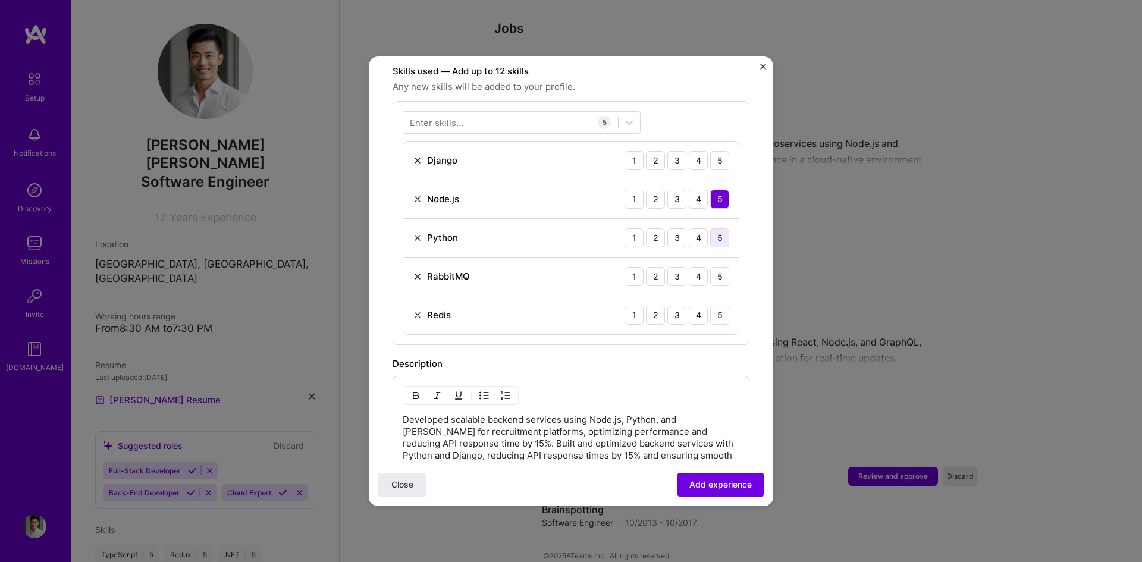
click at [710, 228] on div "5" at bounding box center [719, 237] width 19 height 19
click at [710, 267] on div "5" at bounding box center [719, 276] width 19 height 19
click at [717, 153] on div "5" at bounding box center [719, 160] width 19 height 19
click at [710, 308] on div "5" at bounding box center [719, 315] width 19 height 19
click at [730, 481] on span "Add experience" at bounding box center [720, 484] width 62 height 12
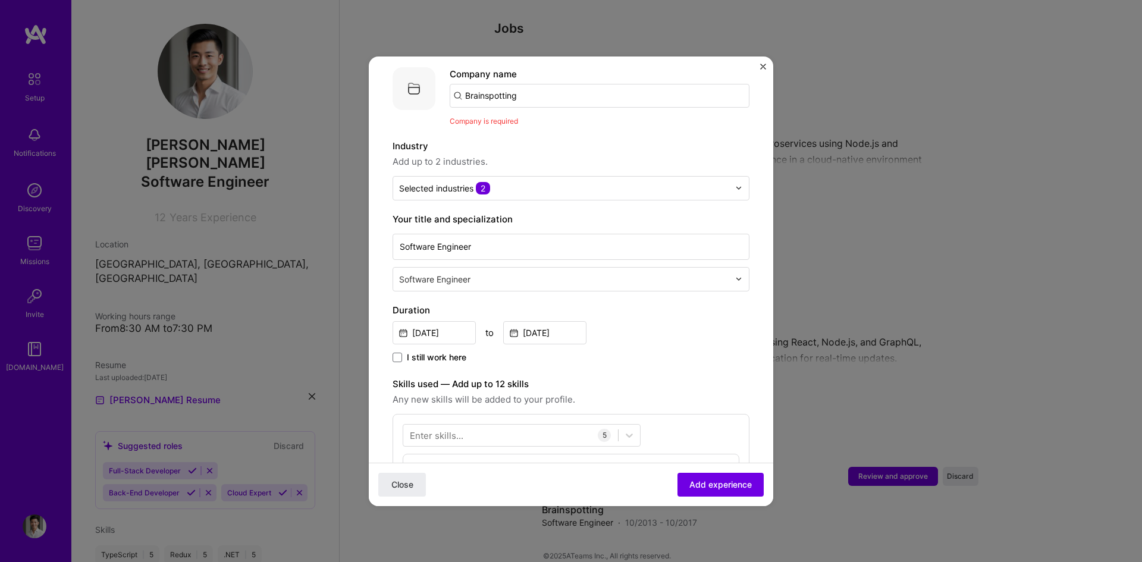
scroll to position [119, 0]
click at [557, 86] on input "Brainspotting" at bounding box center [600, 98] width 300 height 24
click at [508, 119] on div "Adding suggested job This job is suggested based on your LinkedIn, resume or A.…" at bounding box center [571, 485] width 357 height 1048
click at [521, 178] on div "Selected industries 2" at bounding box center [564, 189] width 342 height 23
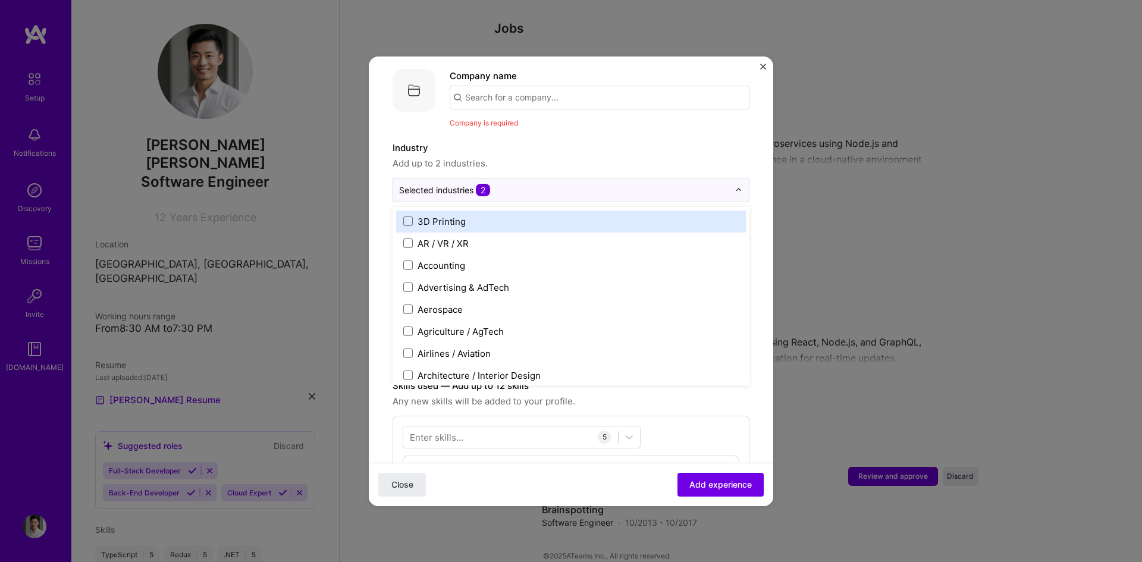
click at [488, 93] on input "text" at bounding box center [600, 98] width 300 height 24
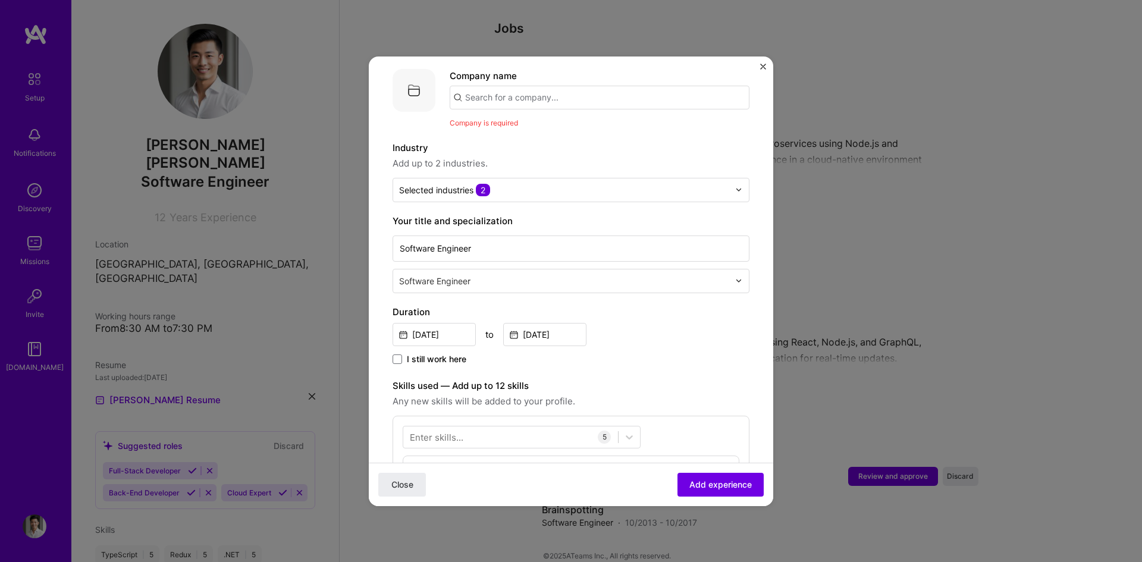
paste input "Brainspotting"
type input "Brainspotting"
click at [536, 120] on div "Brainspotting" at bounding box center [550, 130] width 68 height 21
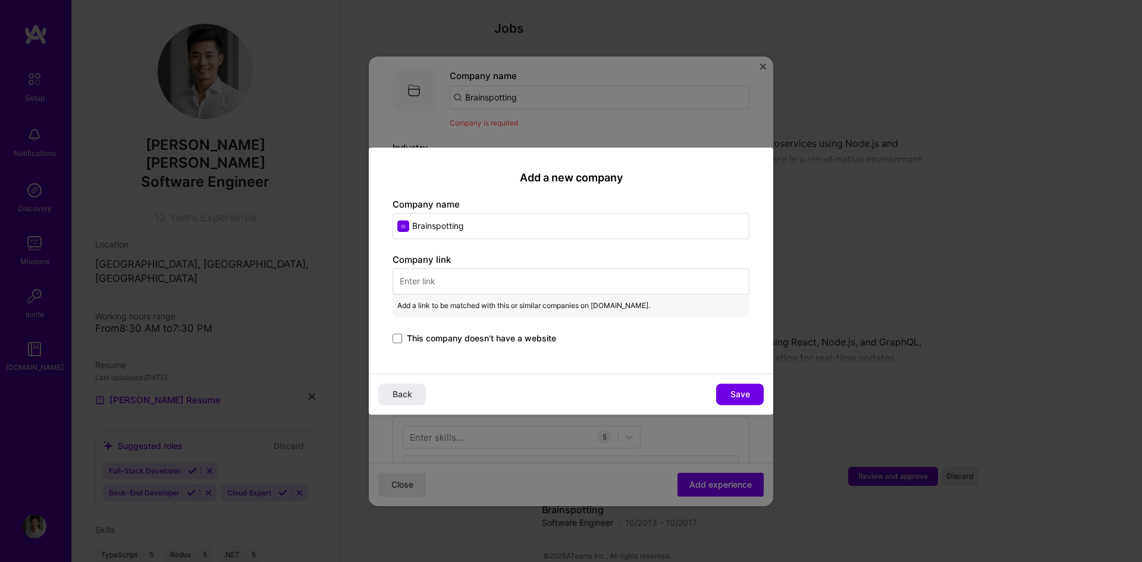
click at [433, 289] on input "text" at bounding box center [571, 281] width 357 height 26
paste input "https://brainspotting.com/"
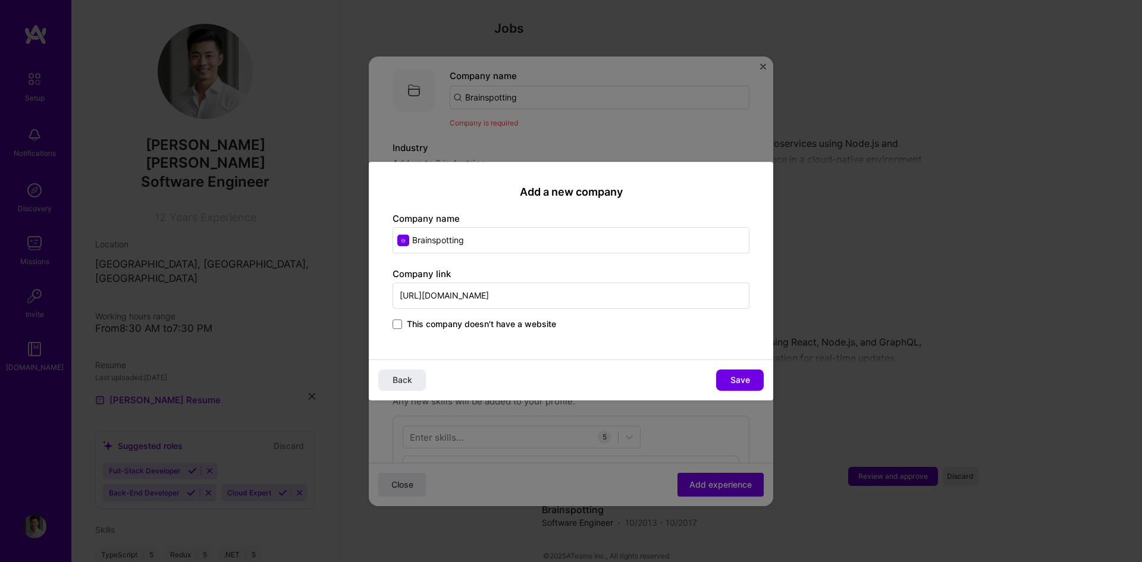
type input "https://brainspotting.com/"
click at [697, 133] on div "Add a new company Company name Brainspotting Company link https://brainspotting…" at bounding box center [571, 281] width 1142 height 562
click at [399, 383] on span "Back" at bounding box center [403, 380] width 20 height 12
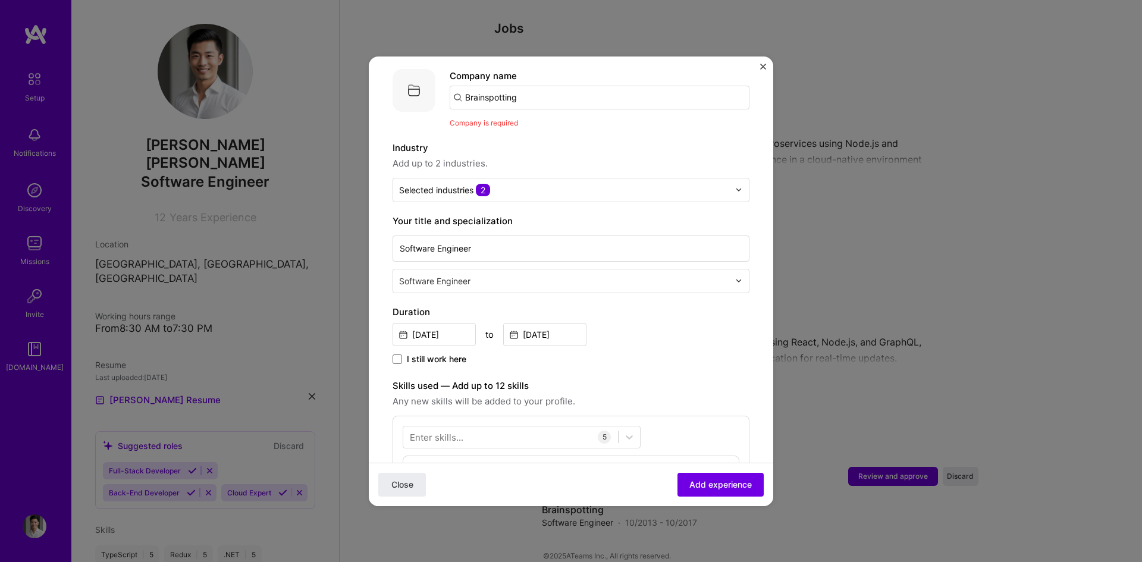
click at [529, 86] on input "Brainspotting" at bounding box center [600, 98] width 300 height 24
drag, startPoint x: 529, startPoint y: 86, endPoint x: 425, endPoint y: 86, distance: 103.5
click at [425, 86] on div "Company logo Company name Brainspotting Company is required" at bounding box center [571, 99] width 357 height 60
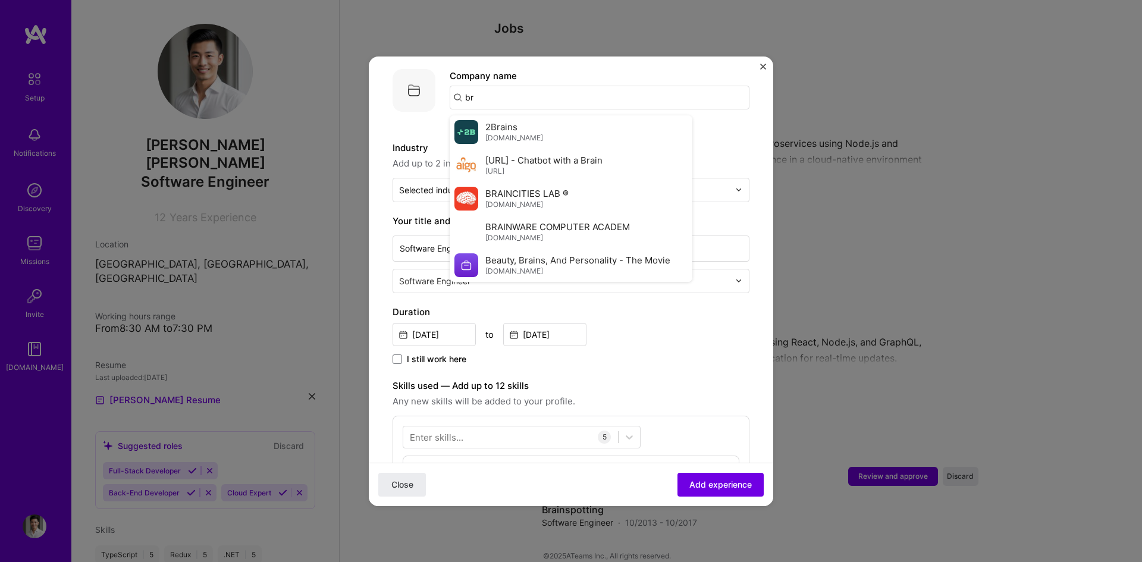
type input "b"
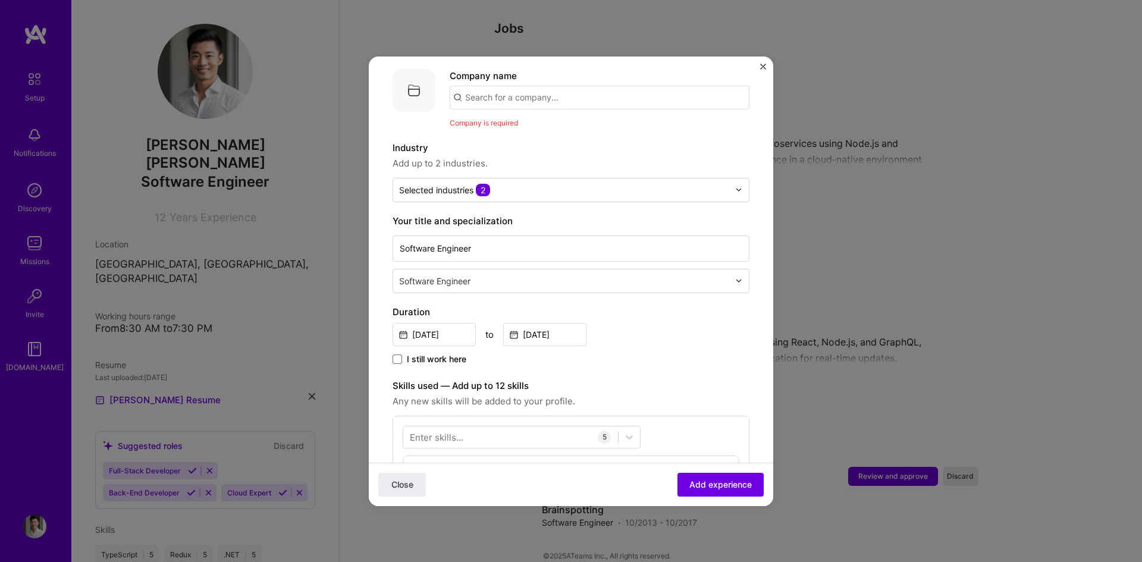
type input "T"
type input "Brainspotting"
click at [556, 120] on div "Brainspotting" at bounding box center [550, 130] width 68 height 21
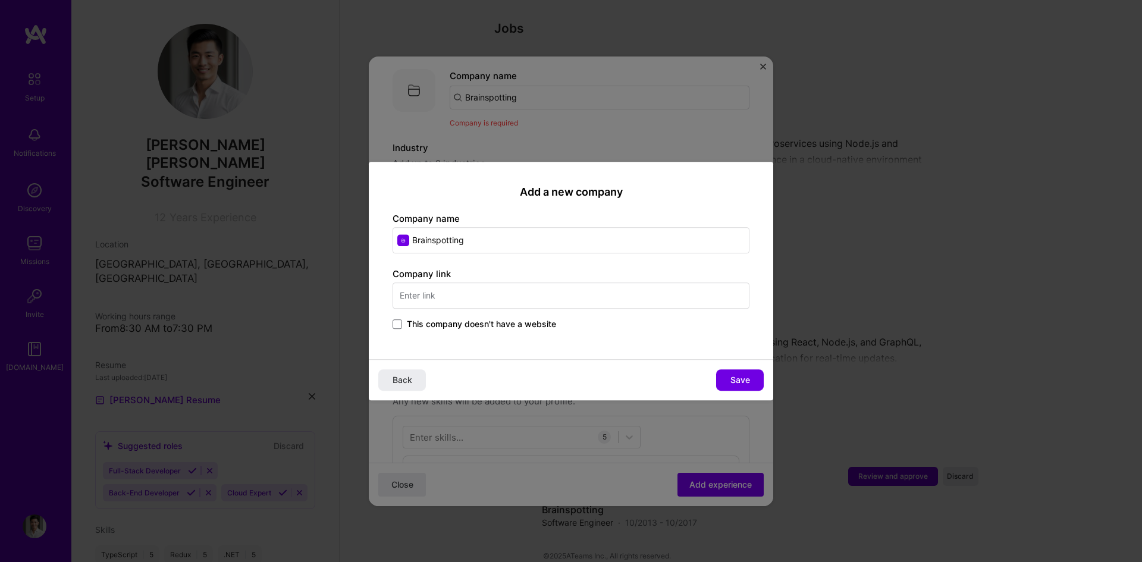
click at [479, 291] on input "text" at bounding box center [571, 296] width 357 height 26
paste input "https://brainspotting.ro/solutions/"
type input "https://brainspotting.ro/solutions/"
click at [751, 383] on button "Save" at bounding box center [740, 379] width 48 height 21
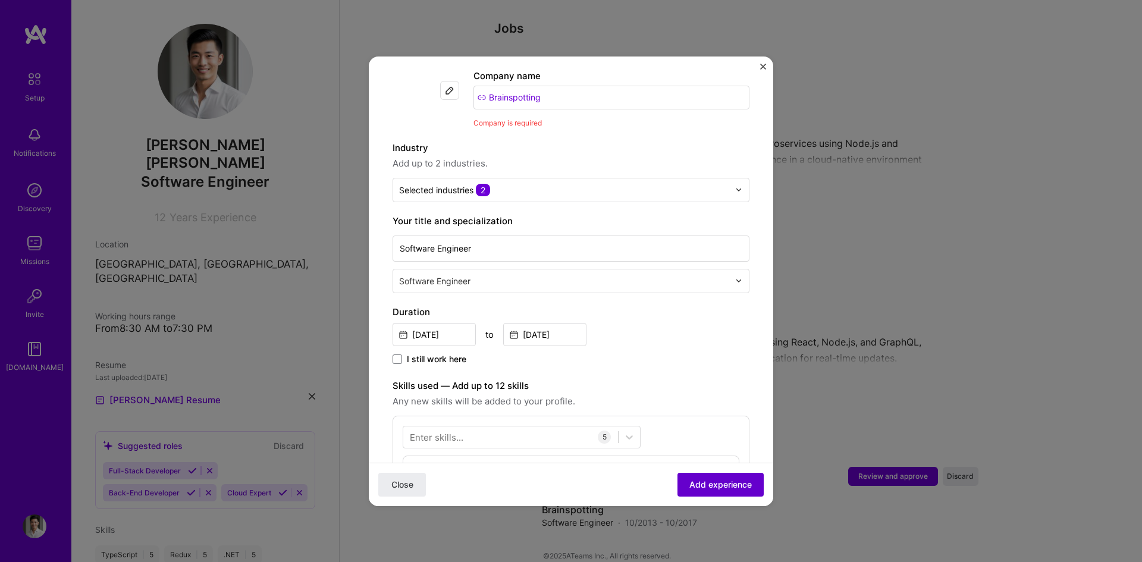
click at [733, 487] on span "Add experience" at bounding box center [720, 484] width 62 height 12
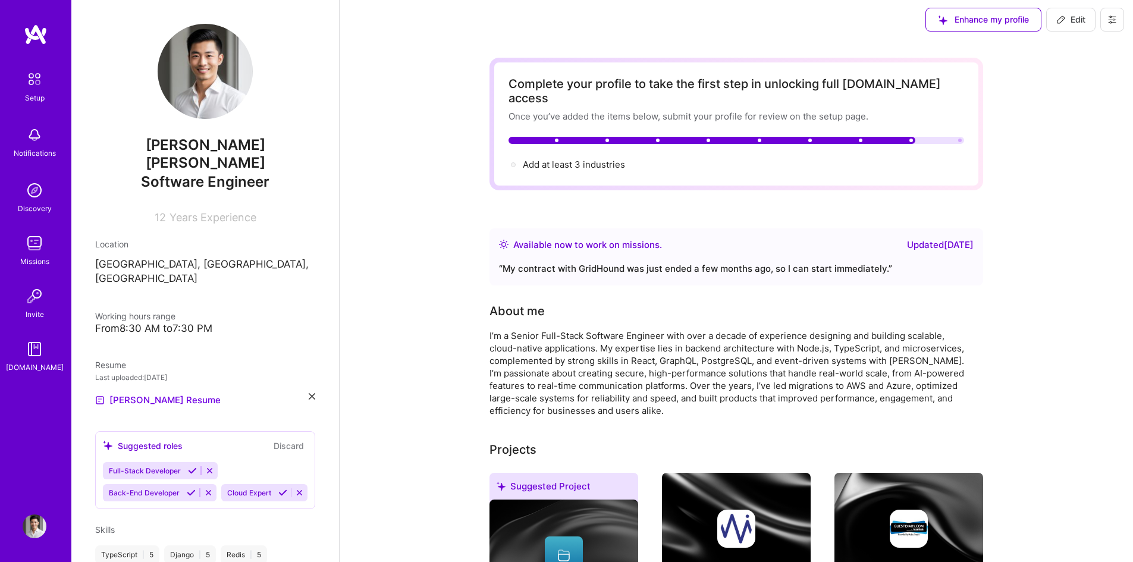
scroll to position [0, 0]
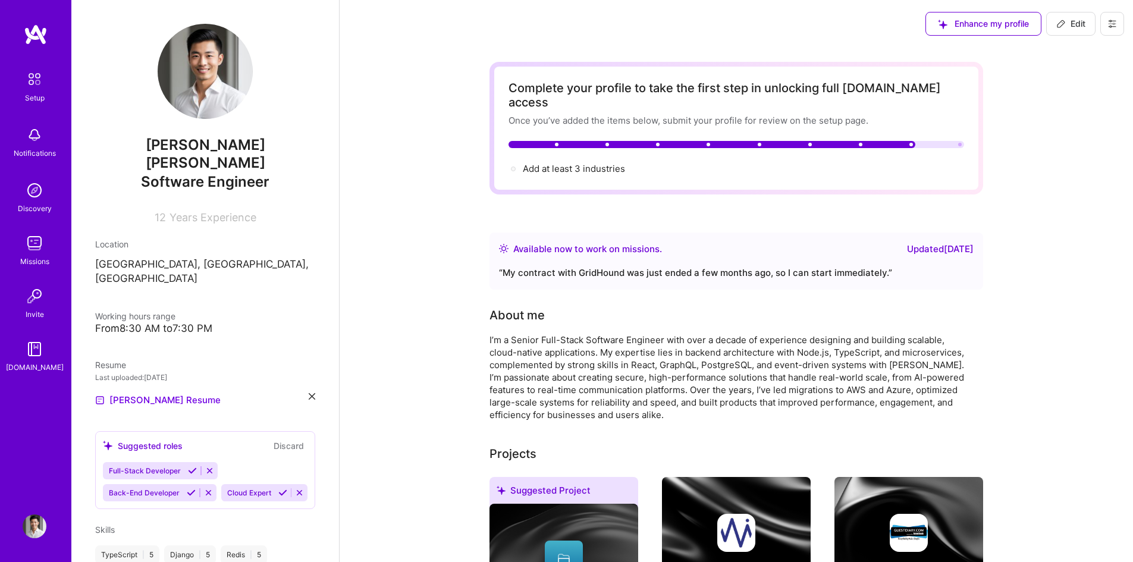
click at [606, 163] on span "Add at least 3 industries →" at bounding box center [579, 168] width 113 height 11
select select "US"
select select "Right Now"
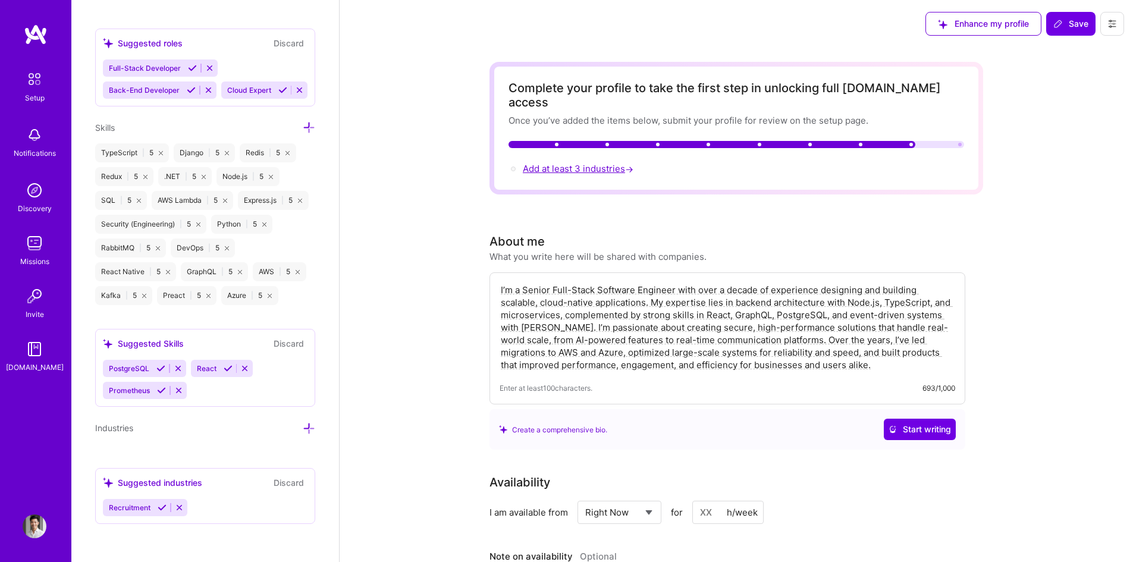
scroll to position [879, 0]
click at [181, 482] on div "Suggested industries" at bounding box center [152, 482] width 99 height 12
click at [225, 498] on div "Suggested industries Discard Recruitment" at bounding box center [205, 496] width 220 height 56
click at [303, 431] on icon at bounding box center [309, 428] width 12 height 12
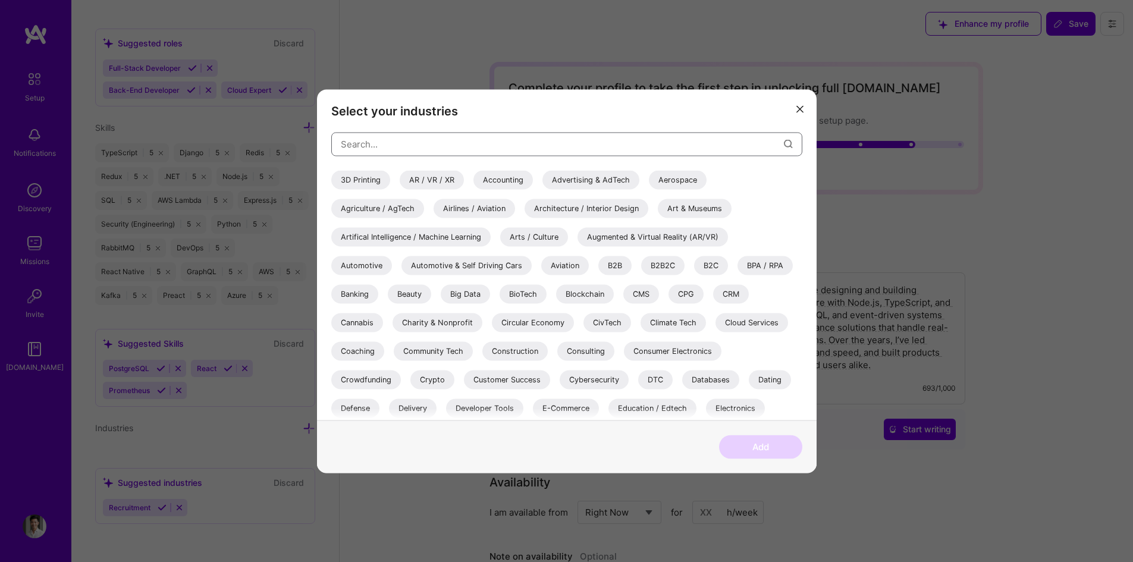
click at [422, 143] on input "modal" at bounding box center [562, 144] width 443 height 30
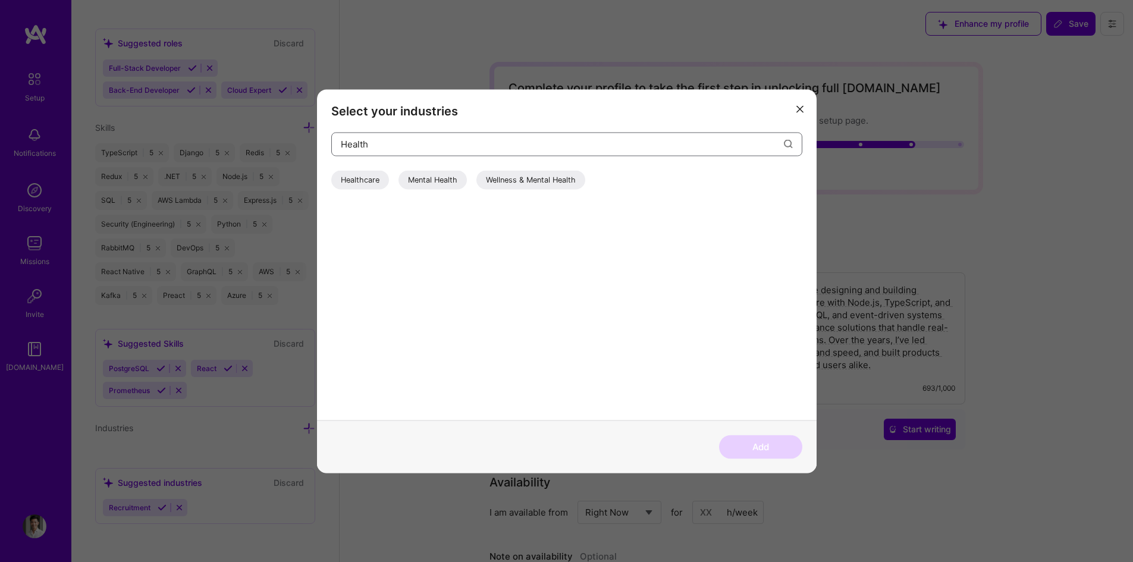
type input "Health"
click at [366, 180] on div "Healthcare" at bounding box center [360, 179] width 58 height 19
click at [380, 187] on div "Healthcare" at bounding box center [360, 179] width 58 height 19
click at [783, 448] on button "Add" at bounding box center [760, 447] width 83 height 24
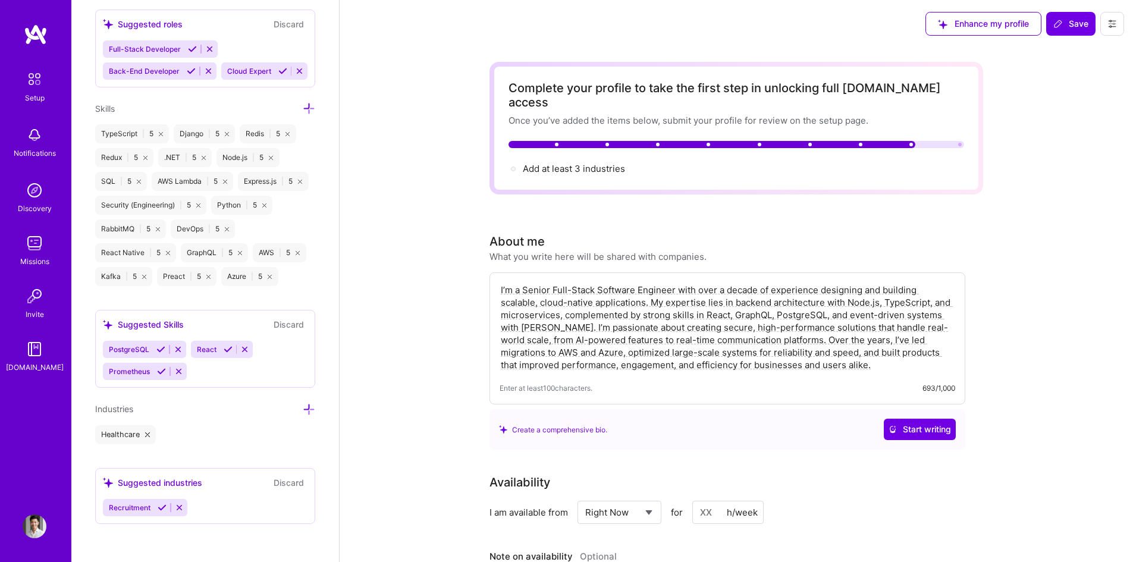
scroll to position [898, 0]
click at [177, 508] on icon at bounding box center [179, 507] width 9 height 9
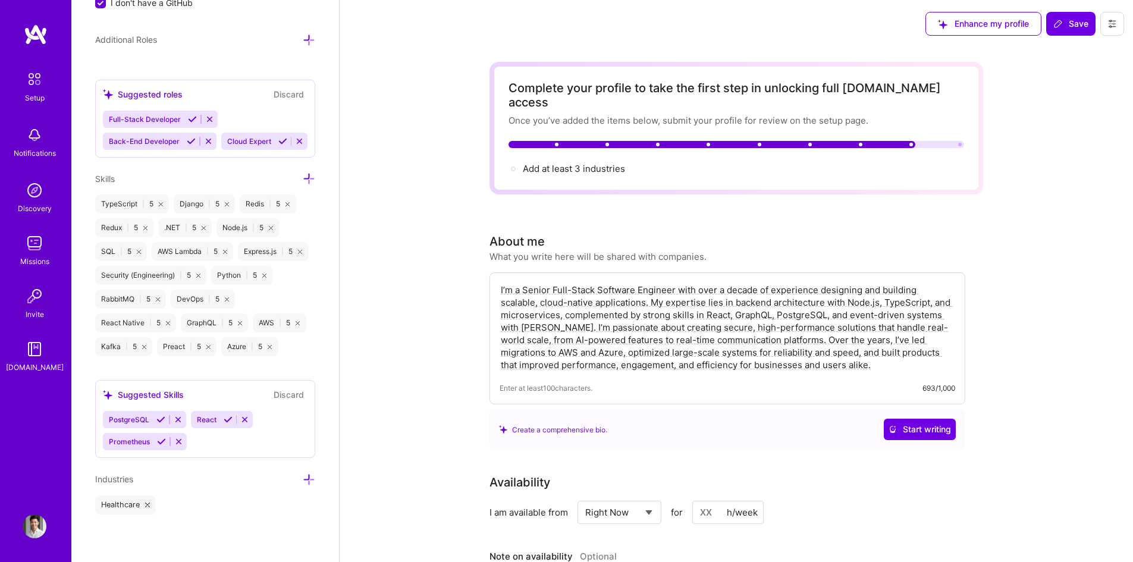
click at [303, 481] on icon at bounding box center [309, 480] width 12 height 12
click at [156, 421] on icon at bounding box center [160, 419] width 9 height 9
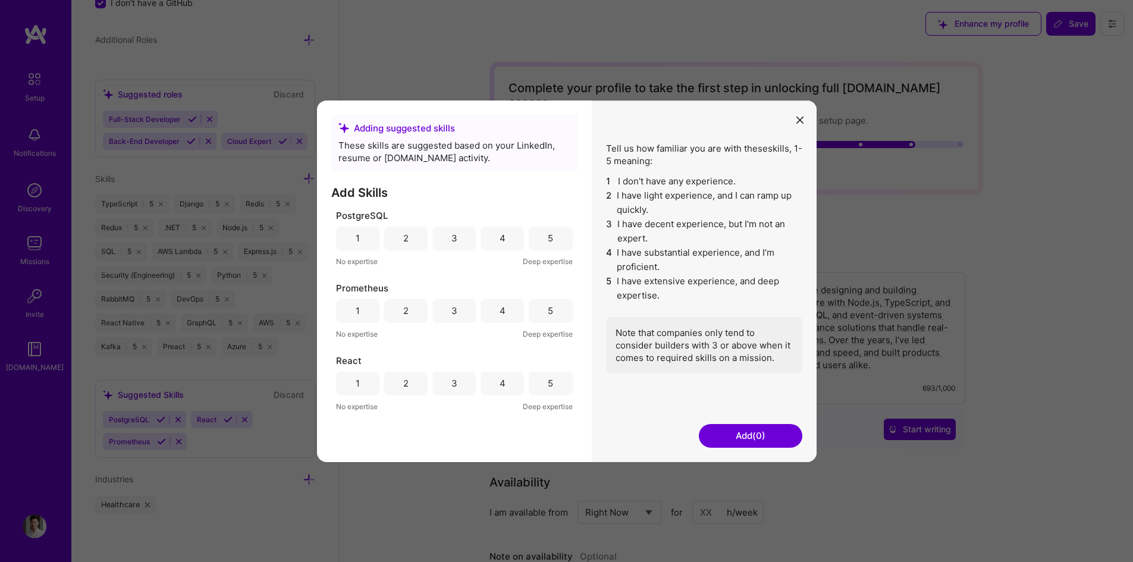
click at [554, 244] on div "5" at bounding box center [550, 238] width 43 height 24
click at [554, 300] on div "5" at bounding box center [550, 311] width 43 height 24
click at [556, 381] on div "5" at bounding box center [550, 383] width 43 height 24
click at [747, 431] on button "Add (3)" at bounding box center [751, 436] width 104 height 24
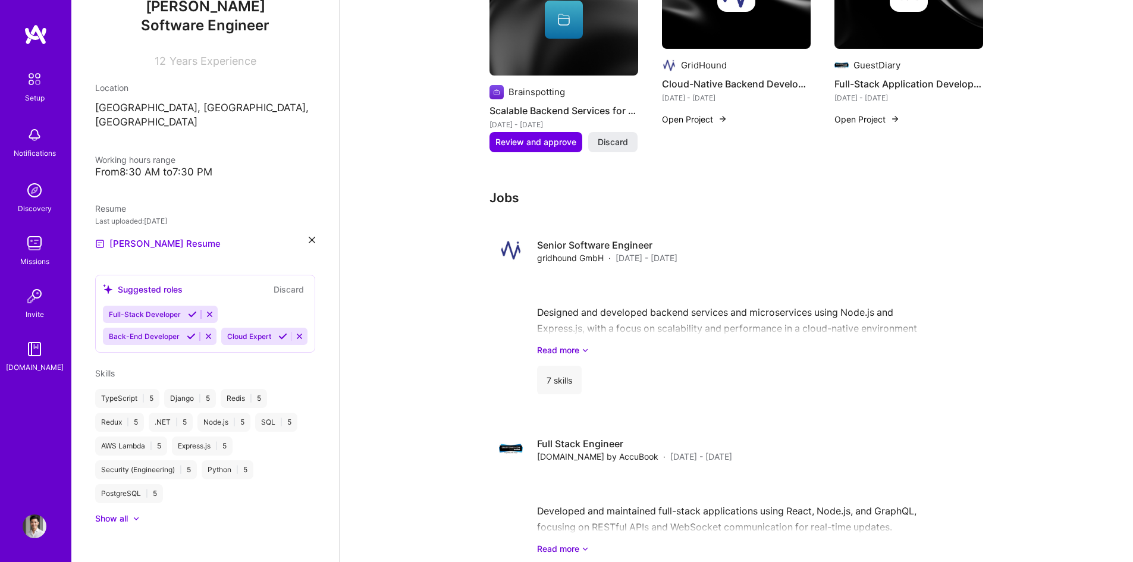
scroll to position [595, 0]
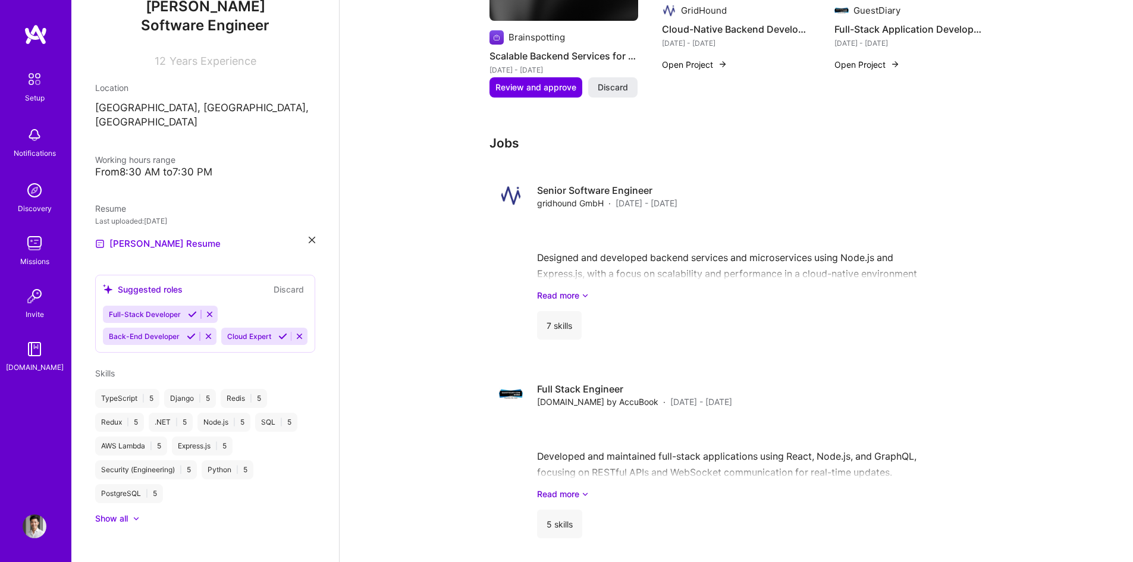
click at [188, 310] on icon at bounding box center [192, 314] width 9 height 9
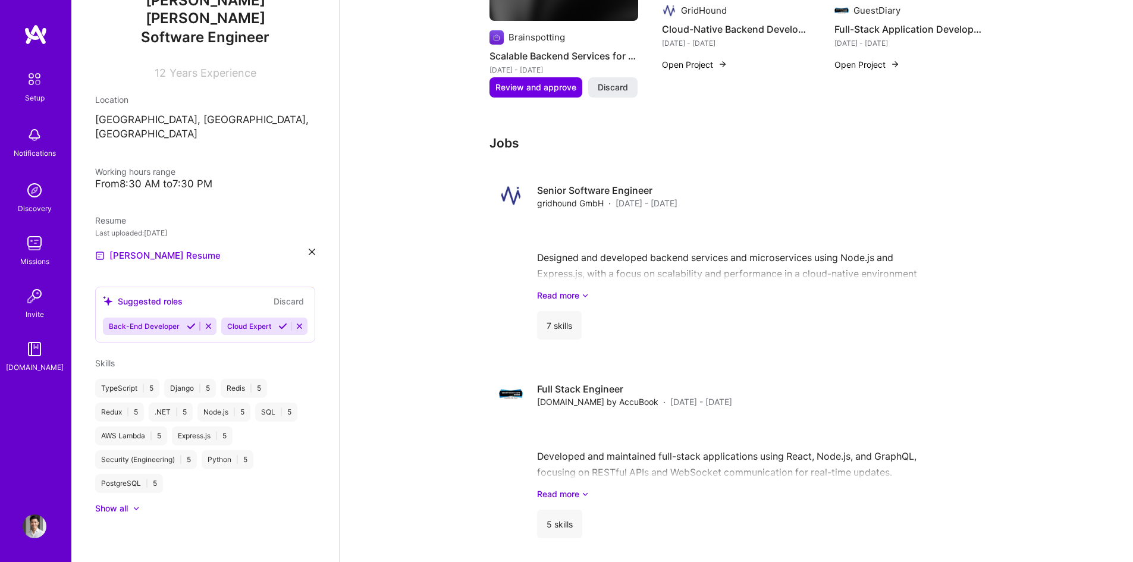
scroll to position [134, 0]
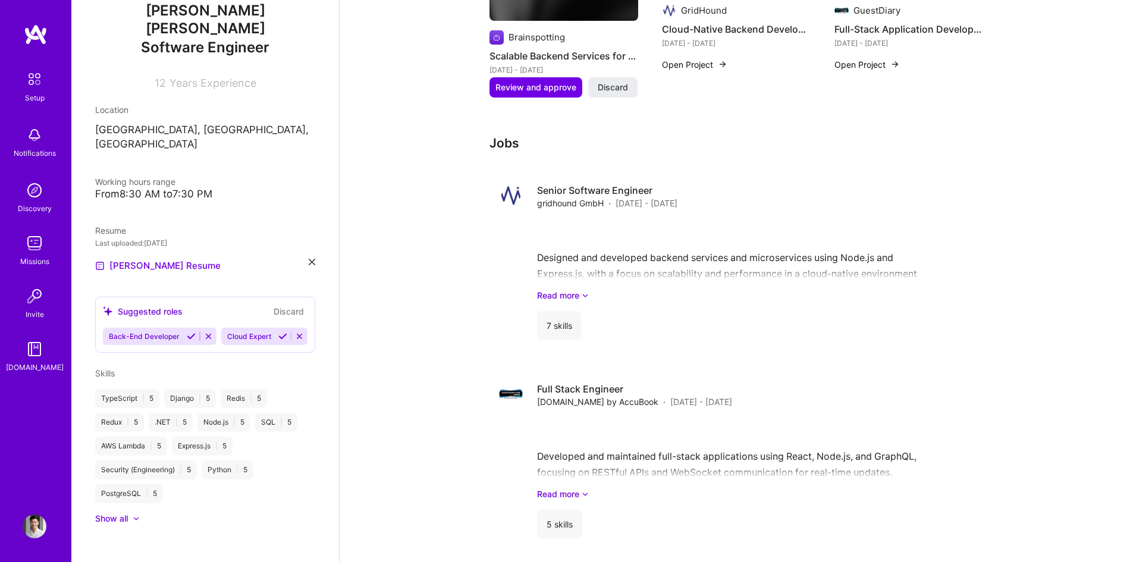
click at [190, 332] on icon at bounding box center [191, 336] width 9 height 9
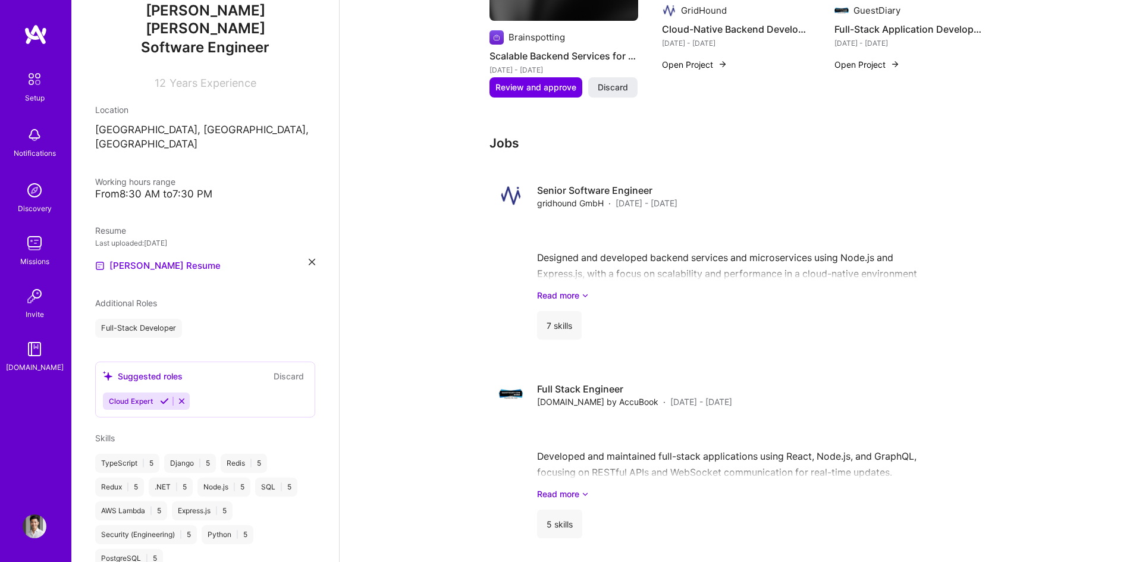
click at [164, 397] on icon at bounding box center [164, 401] width 9 height 9
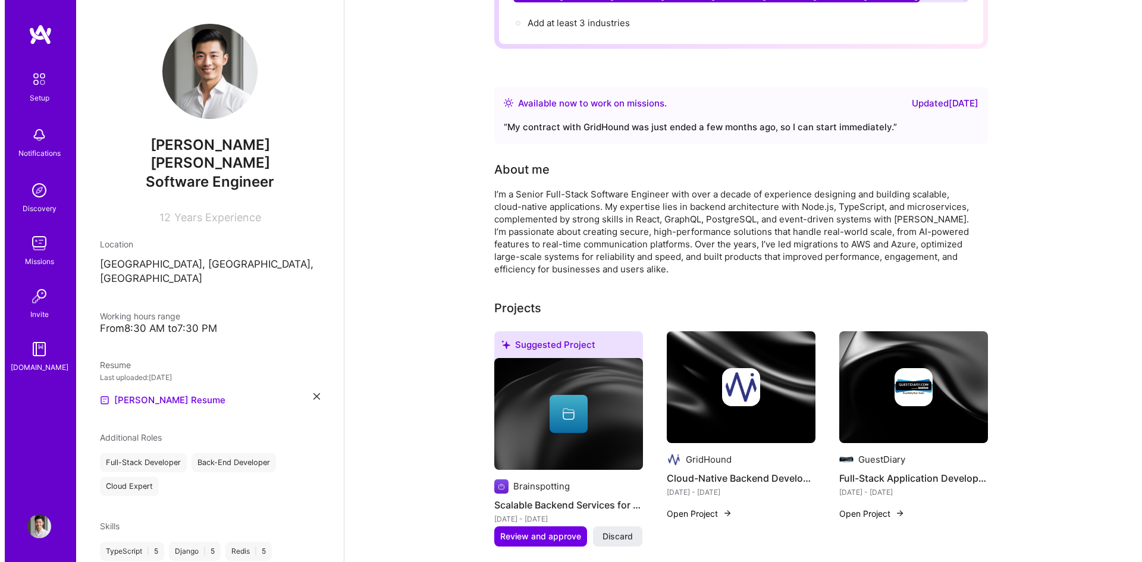
scroll to position [139, 0]
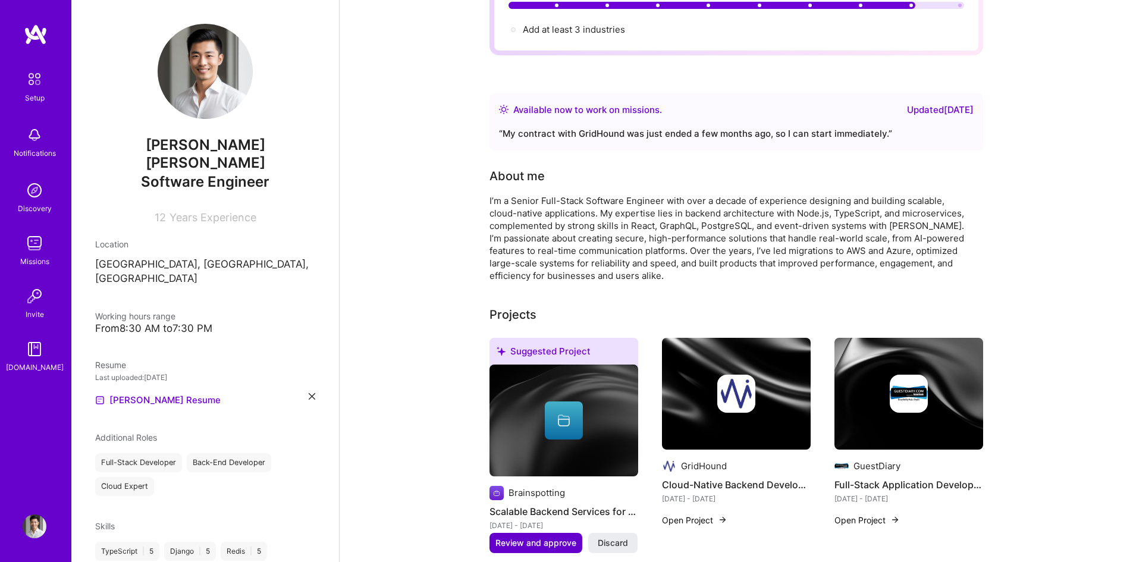
click at [567, 537] on span "Review and approve" at bounding box center [536, 543] width 81 height 12
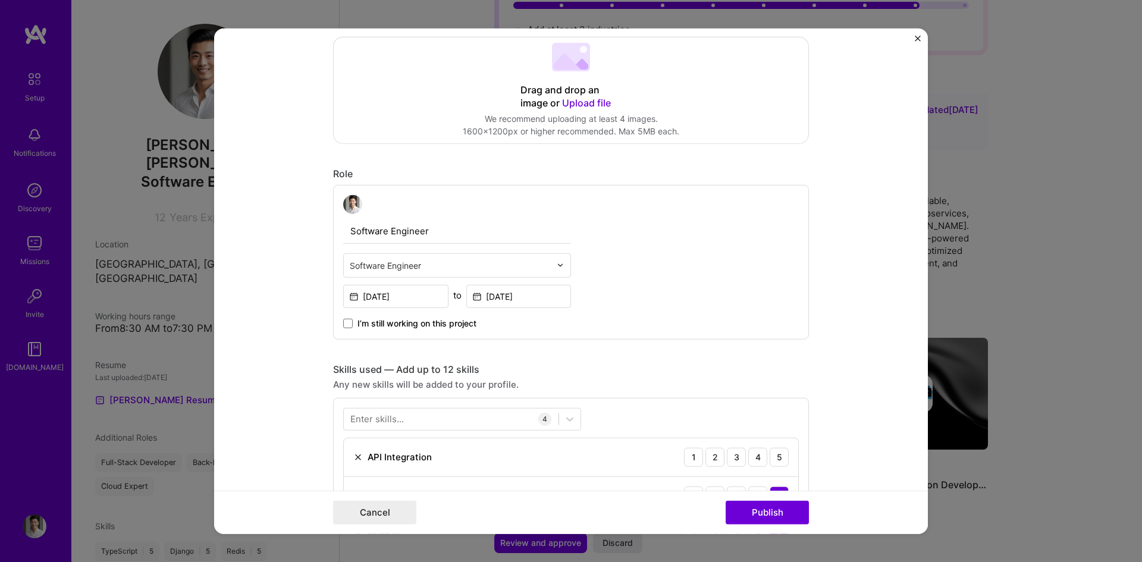
scroll to position [297, 0]
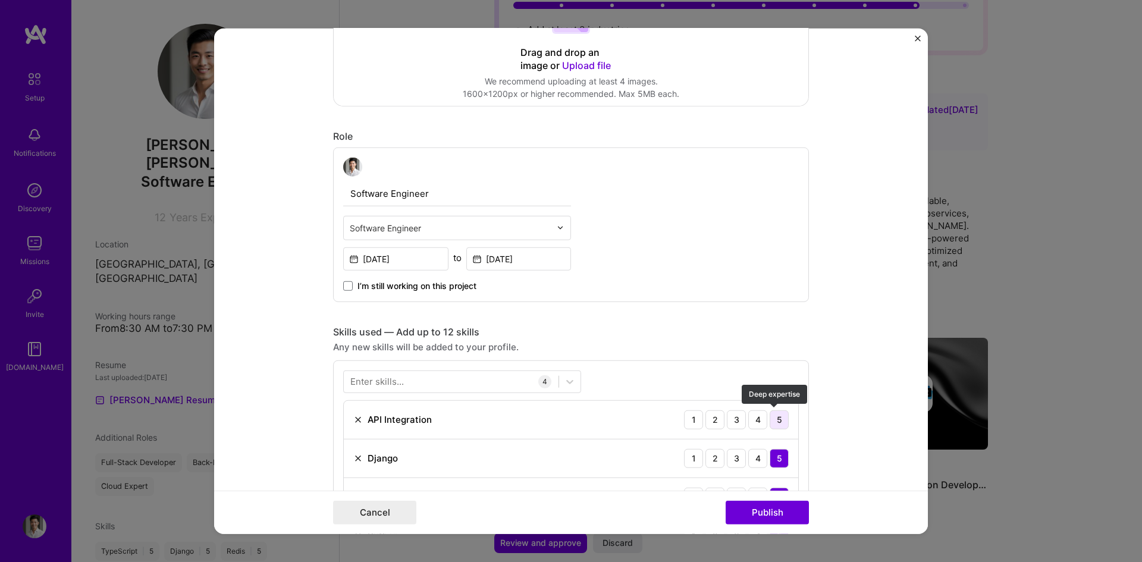
click at [775, 412] on div "5" at bounding box center [779, 419] width 19 height 19
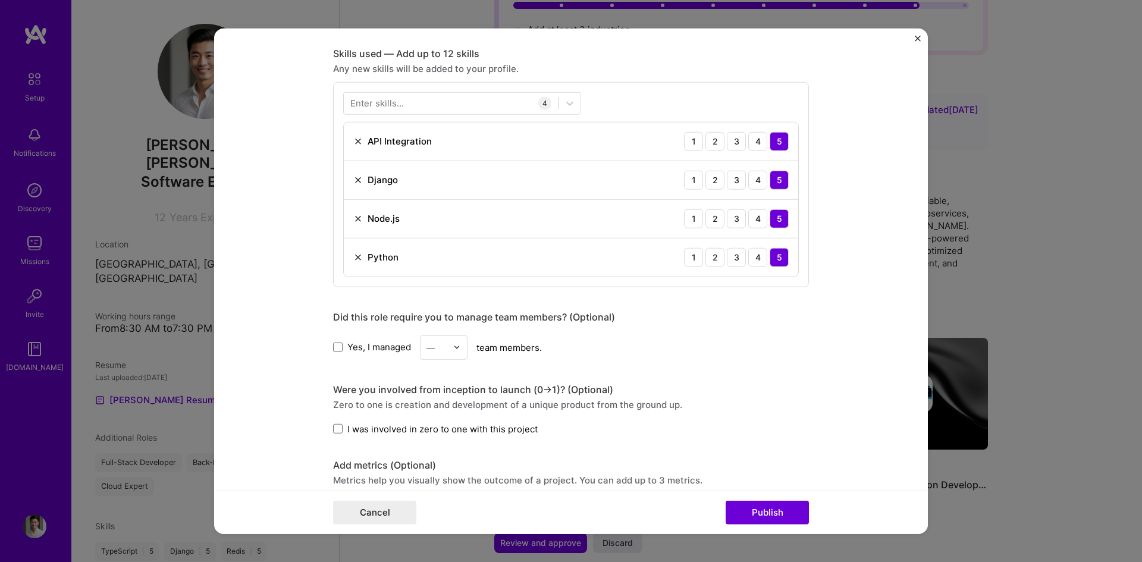
scroll to position [595, 0]
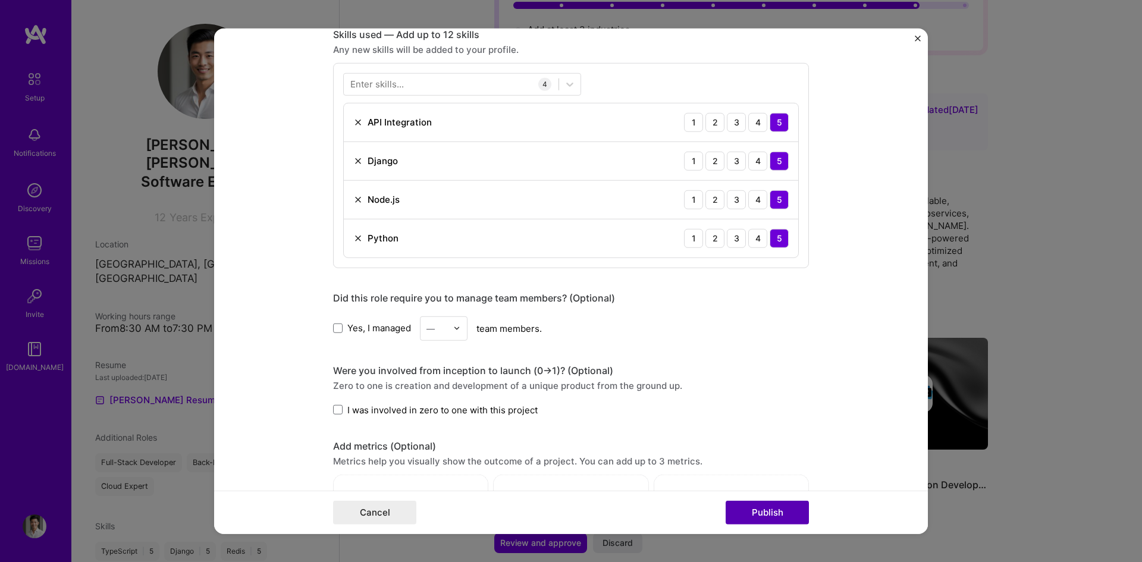
click at [782, 516] on button "Publish" at bounding box center [767, 513] width 83 height 24
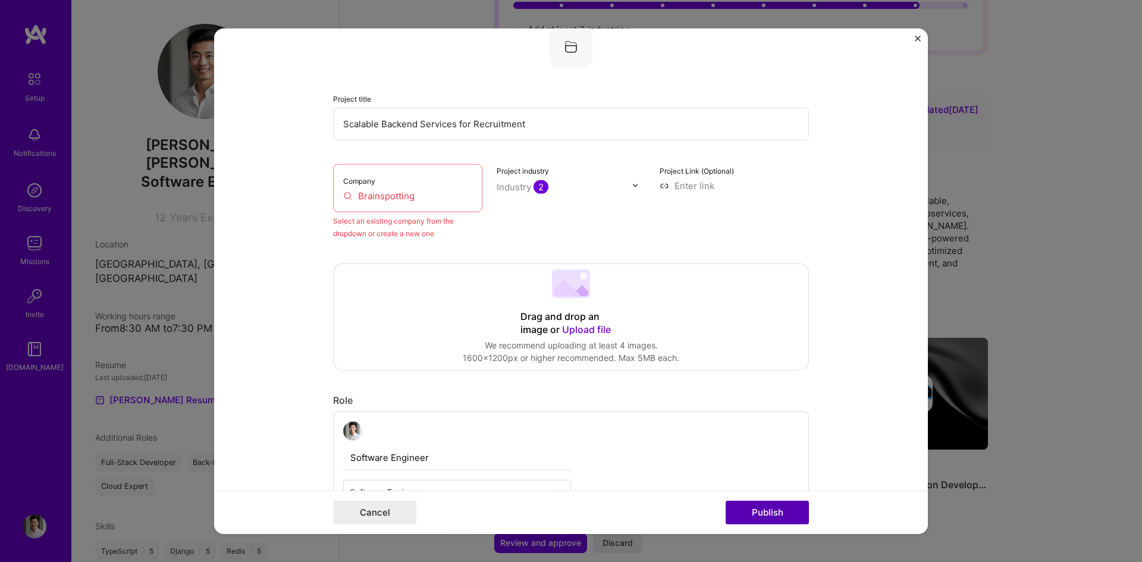
scroll to position [78, 0]
click at [430, 193] on input "Brainspotting" at bounding box center [407, 198] width 129 height 12
drag, startPoint x: 424, startPoint y: 197, endPoint x: 327, endPoint y: 195, distance: 97.6
click at [327, 195] on form "Editing suggested project This project is suggested based on your LinkedIn, res…" at bounding box center [571, 281] width 714 height 506
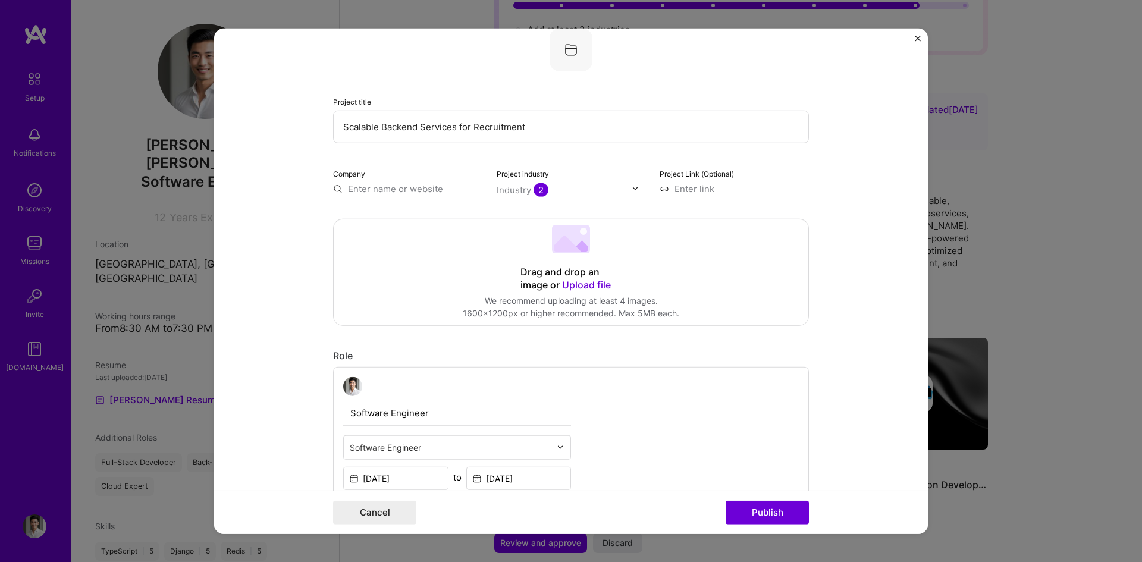
click at [371, 174] on div "Company" at bounding box center [407, 181] width 149 height 28
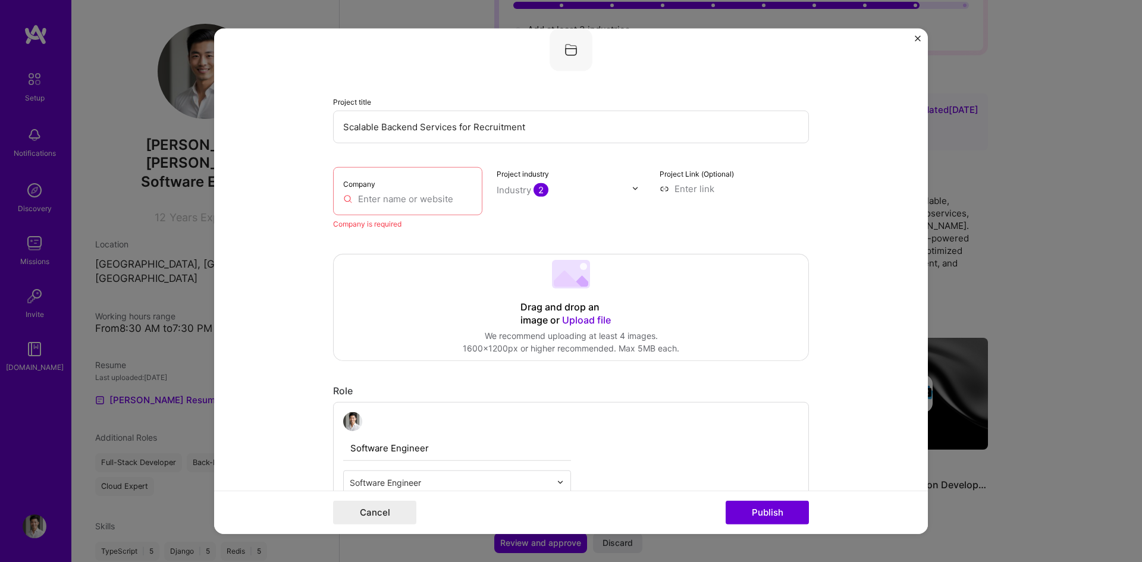
click at [354, 190] on div "Company" at bounding box center [407, 191] width 149 height 48
click at [365, 200] on input "text" at bounding box center [407, 198] width 129 height 12
paste input "Brainspotting"
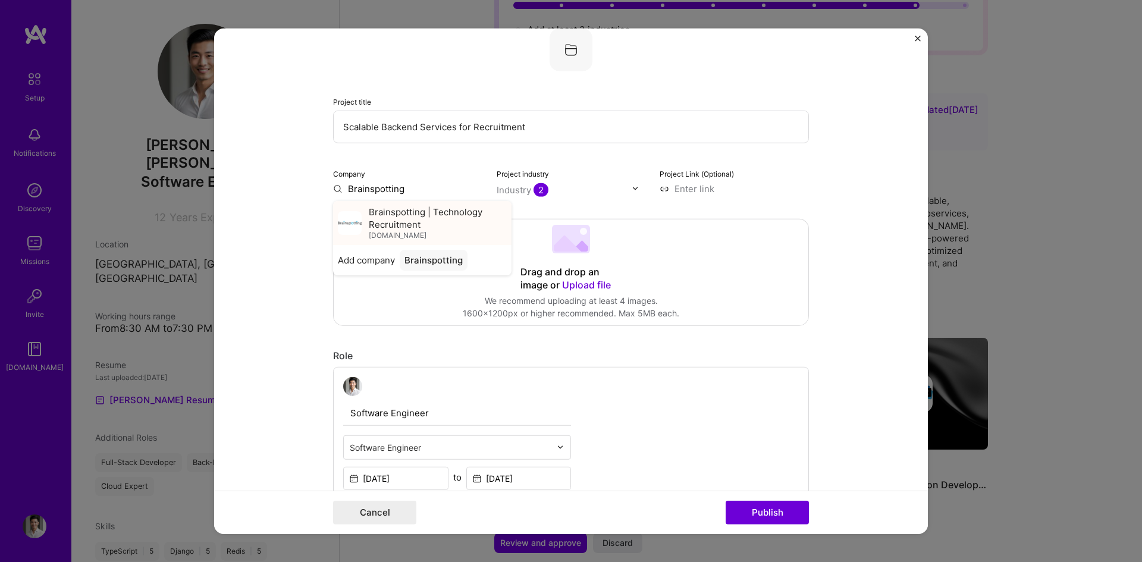
click at [405, 221] on span "Brainspotting | Technology Recruitment" at bounding box center [438, 217] width 138 height 25
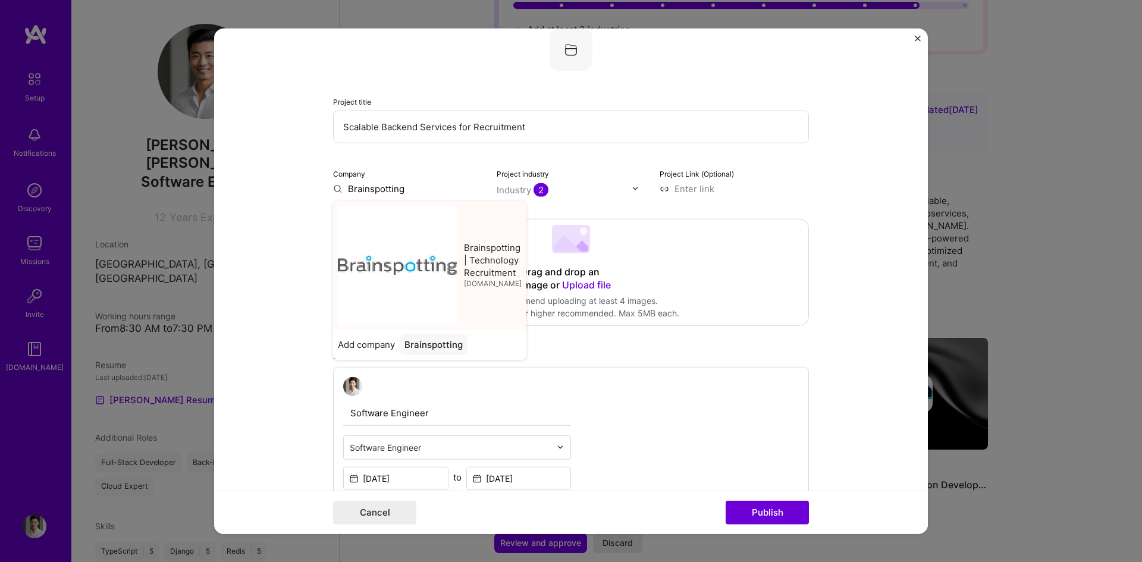
type input "Brainspotting | Technology Recruitment"
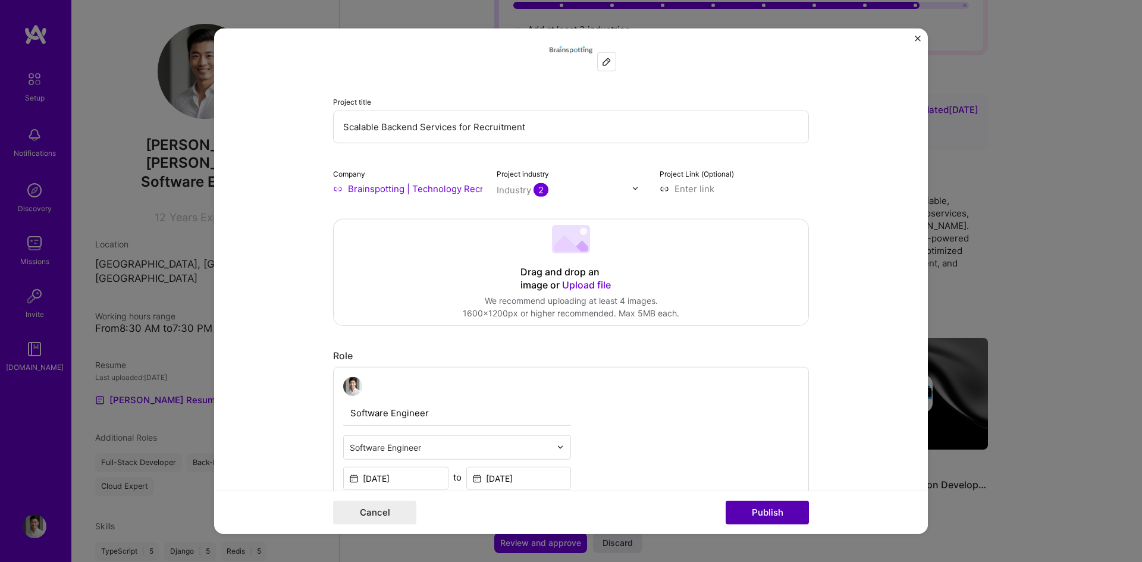
click at [757, 513] on button "Publish" at bounding box center [767, 513] width 83 height 24
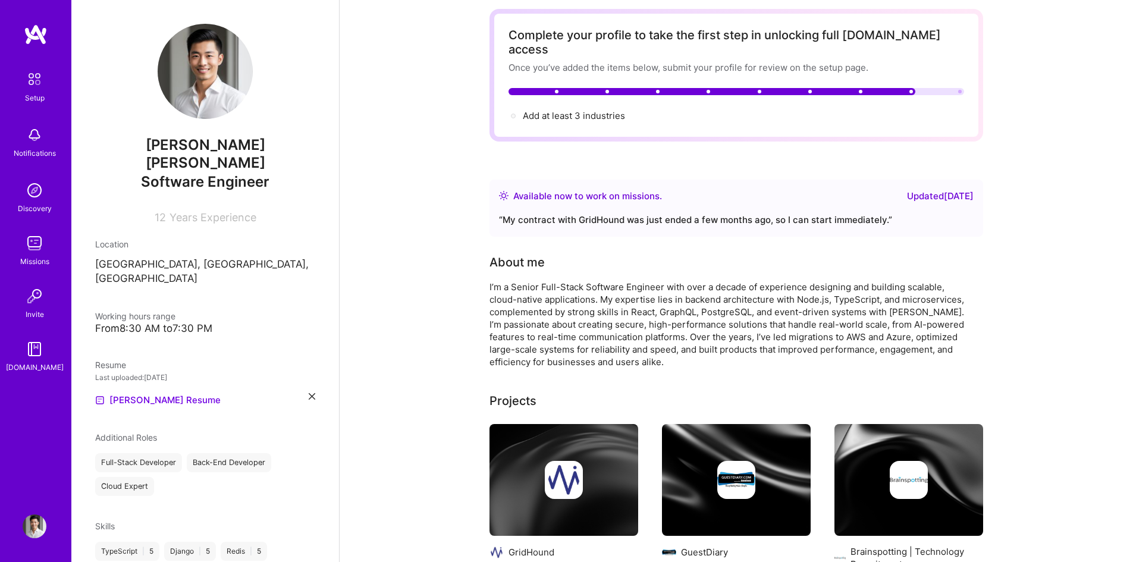
scroll to position [0, 0]
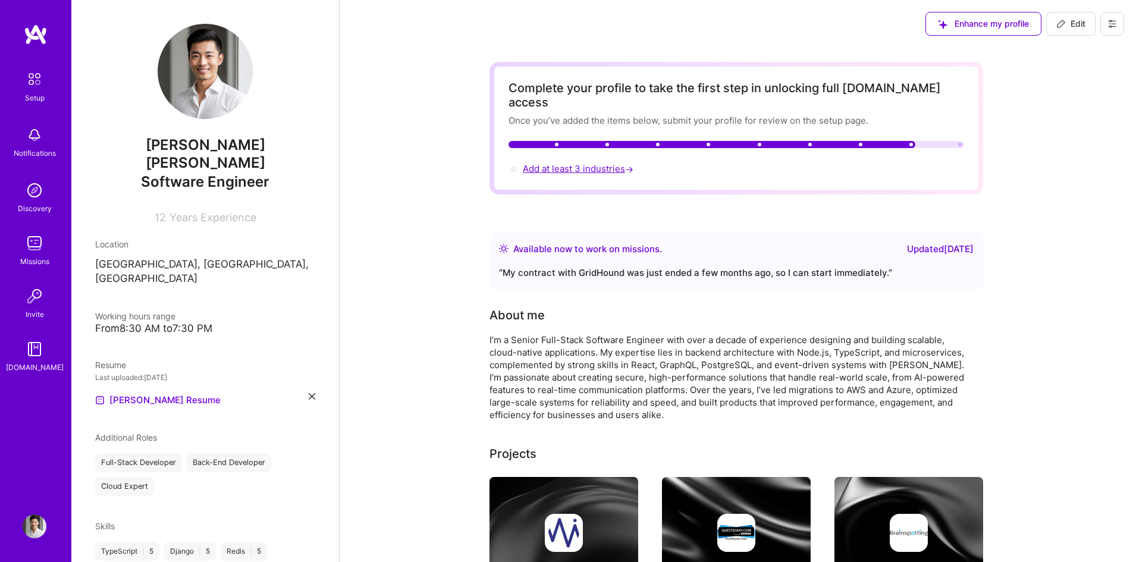
click at [562, 163] on span "Add at least 3 industries →" at bounding box center [579, 168] width 113 height 11
select select "US"
select select "Right Now"
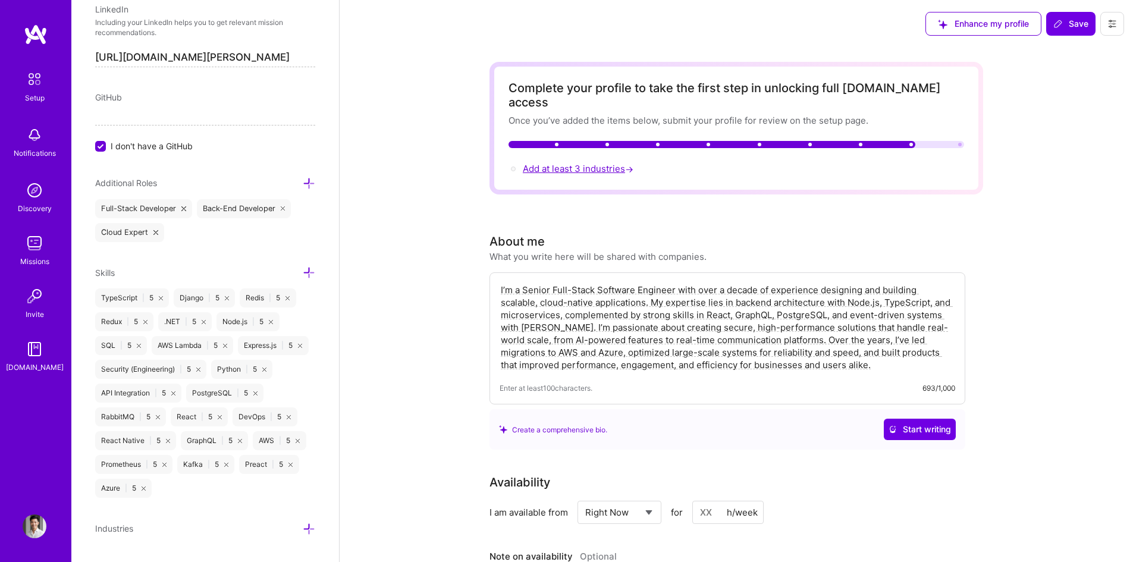
scroll to position [693, 0]
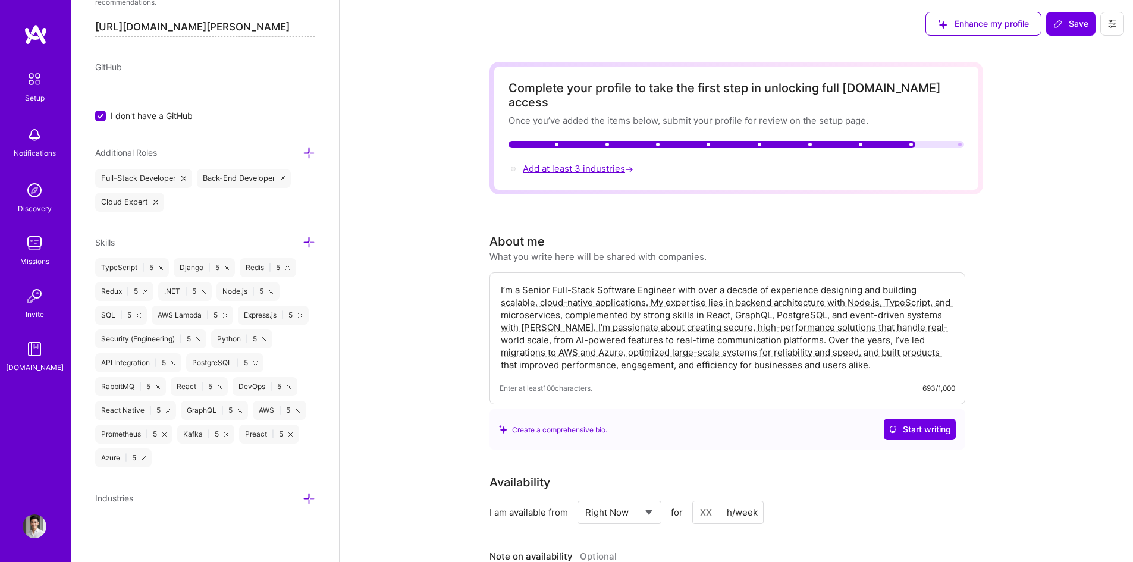
click at [592, 163] on span "Add at least 3 industries →" at bounding box center [579, 168] width 113 height 11
click at [303, 501] on icon at bounding box center [309, 499] width 12 height 12
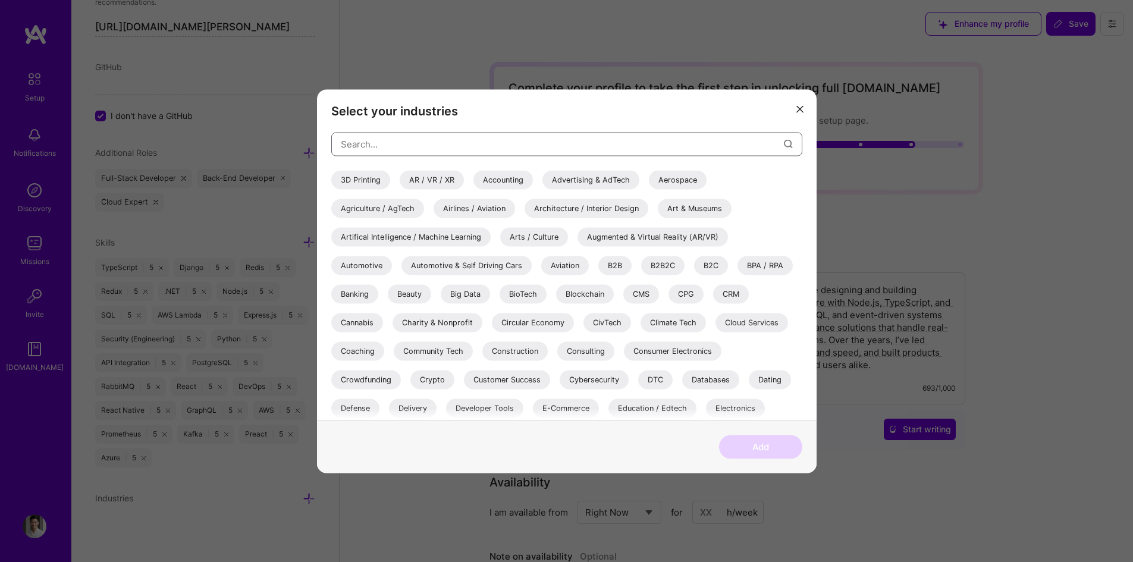
click at [397, 152] on input "modal" at bounding box center [562, 144] width 443 height 30
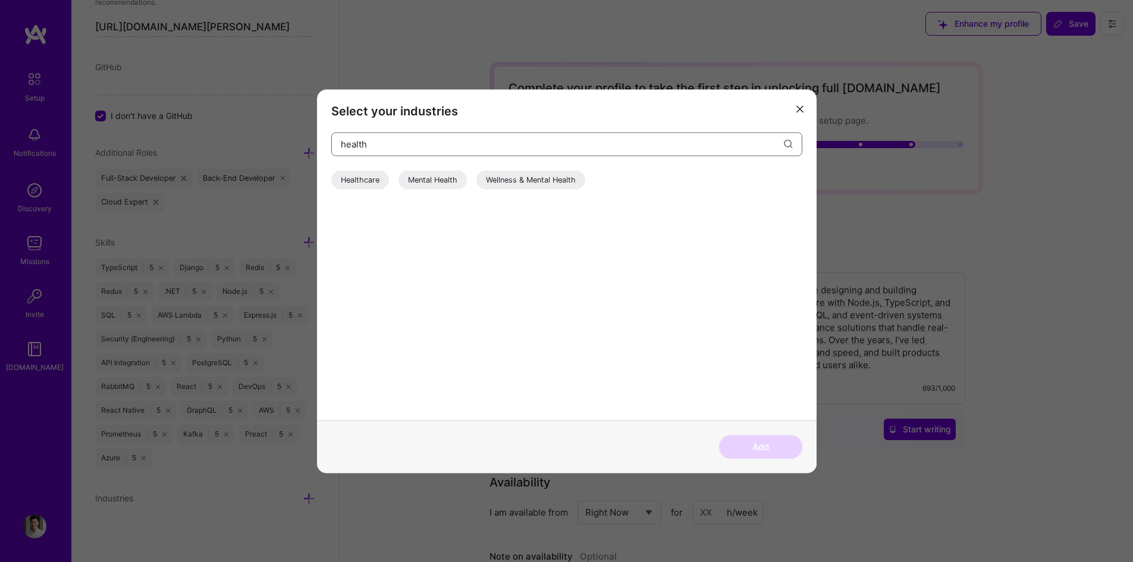
type input "health"
click at [373, 178] on div "Healthcare" at bounding box center [360, 179] width 58 height 19
click at [468, 146] on input "health" at bounding box center [562, 144] width 443 height 30
click at [366, 183] on div "Energy" at bounding box center [353, 179] width 44 height 19
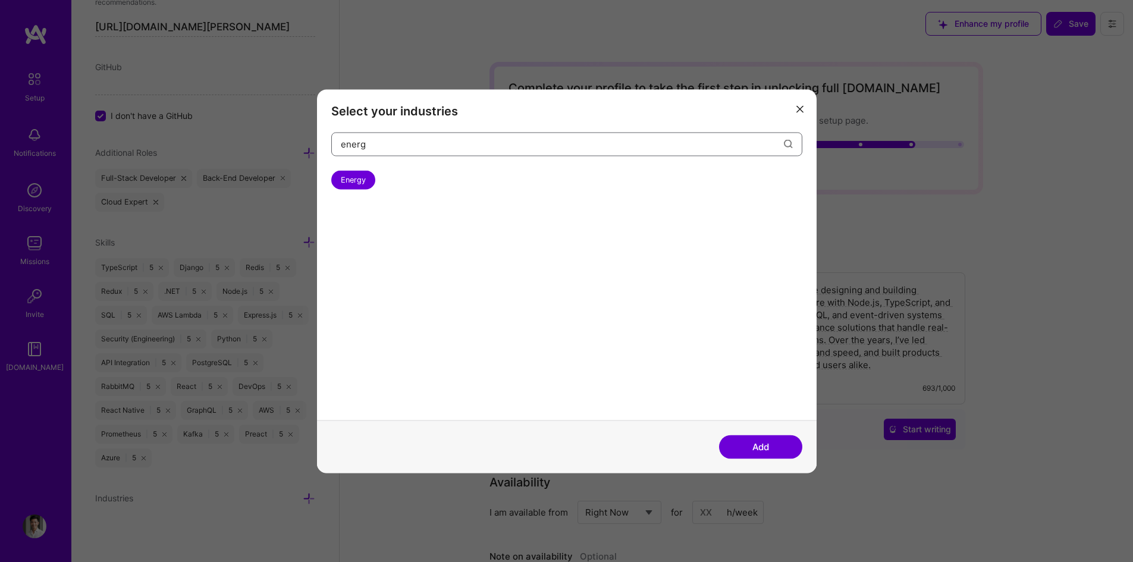
drag, startPoint x: 384, startPoint y: 148, endPoint x: 340, endPoint y: 147, distance: 44.0
click at [340, 147] on div "energ" at bounding box center [566, 144] width 471 height 24
type input "software"
click at [410, 180] on div "Enterprise Software" at bounding box center [376, 179] width 91 height 19
click at [765, 444] on button "Add" at bounding box center [760, 447] width 83 height 24
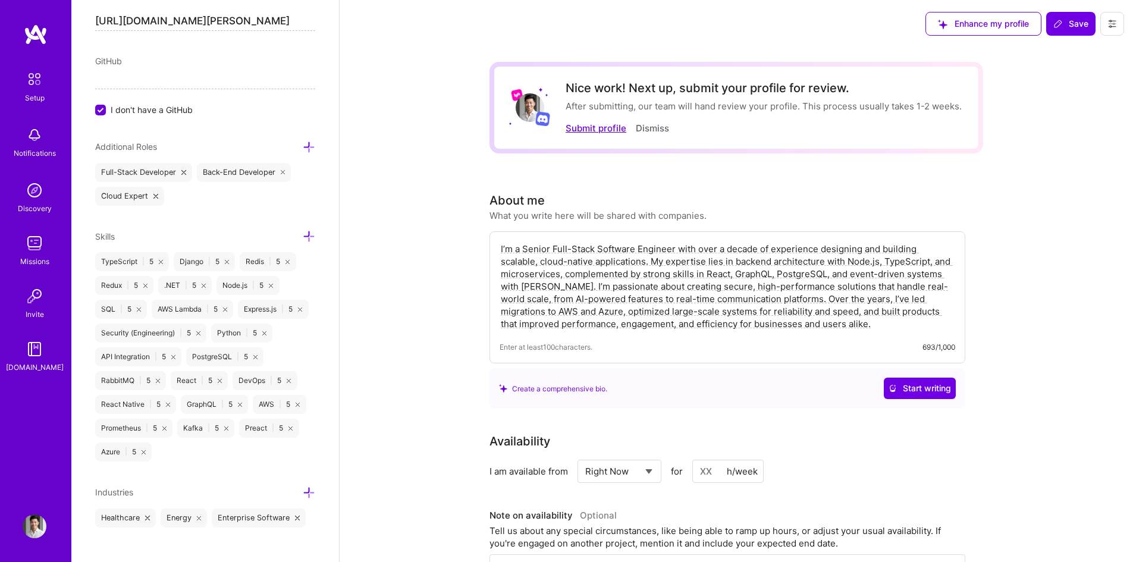
click at [606, 126] on button "Submit profile" at bounding box center [596, 128] width 61 height 12
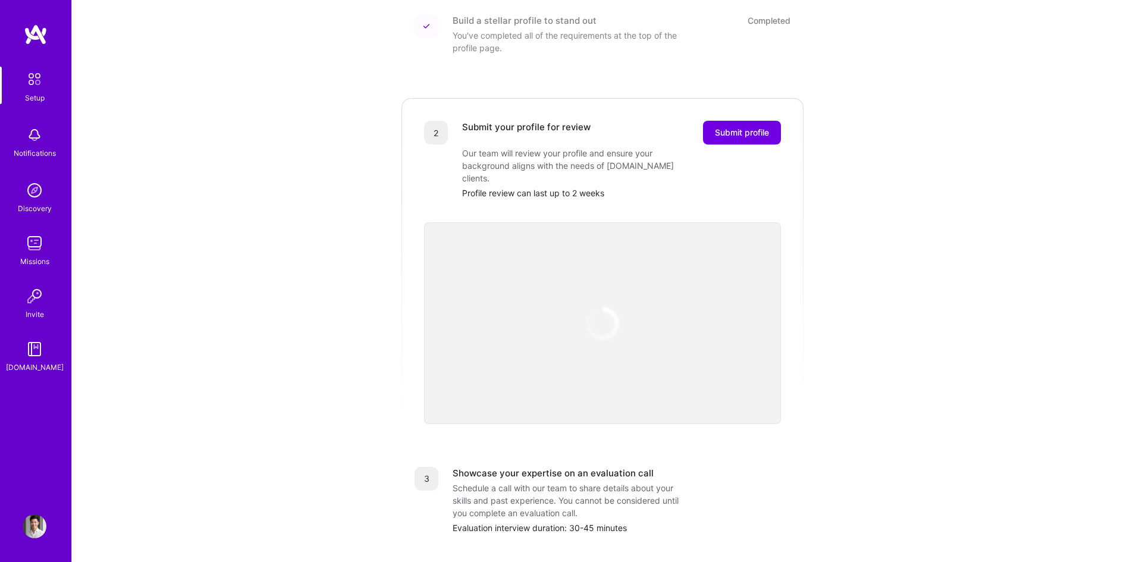
scroll to position [178, 0]
click at [1003, 407] on div "Getting started as an A.Team Builder Complete the steps below to request to joi…" at bounding box center [602, 273] width 1061 height 902
click at [742, 126] on span "Submit profile" at bounding box center [742, 132] width 54 height 12
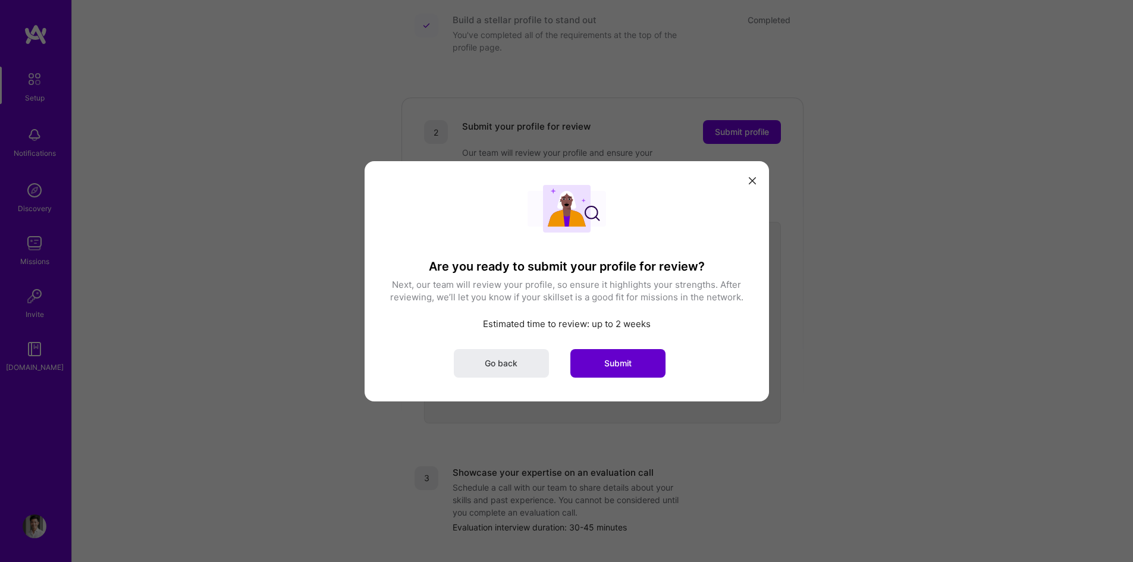
click at [629, 368] on span "Submit" at bounding box center [617, 363] width 27 height 12
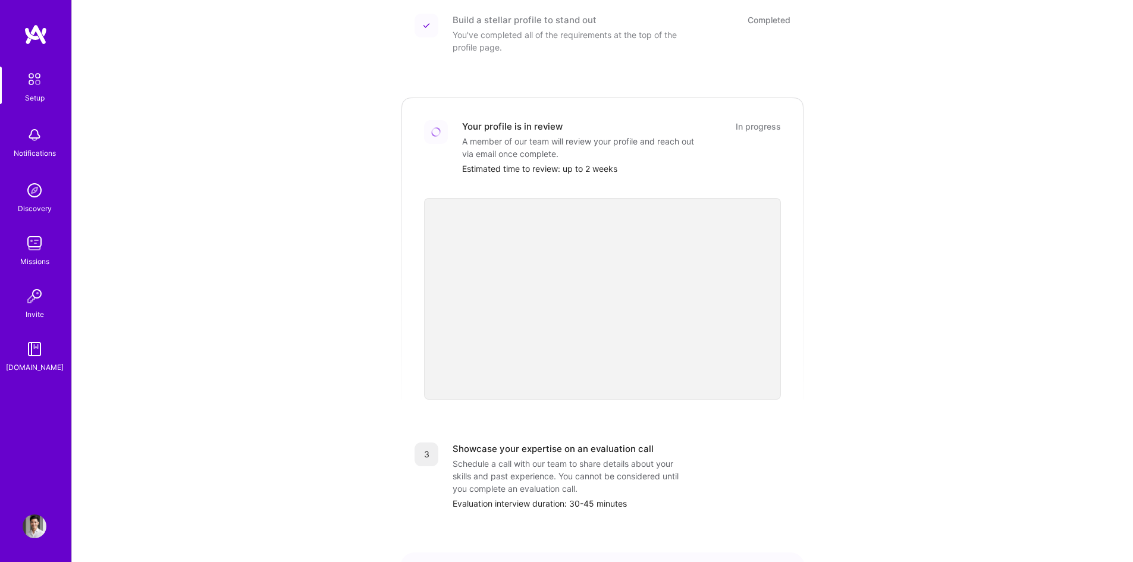
click at [929, 311] on div "Getting started as an A.Team Builder Complete the steps below to request to joi…" at bounding box center [603, 260] width 738 height 860
